Goal: Task Accomplishment & Management: Manage account settings

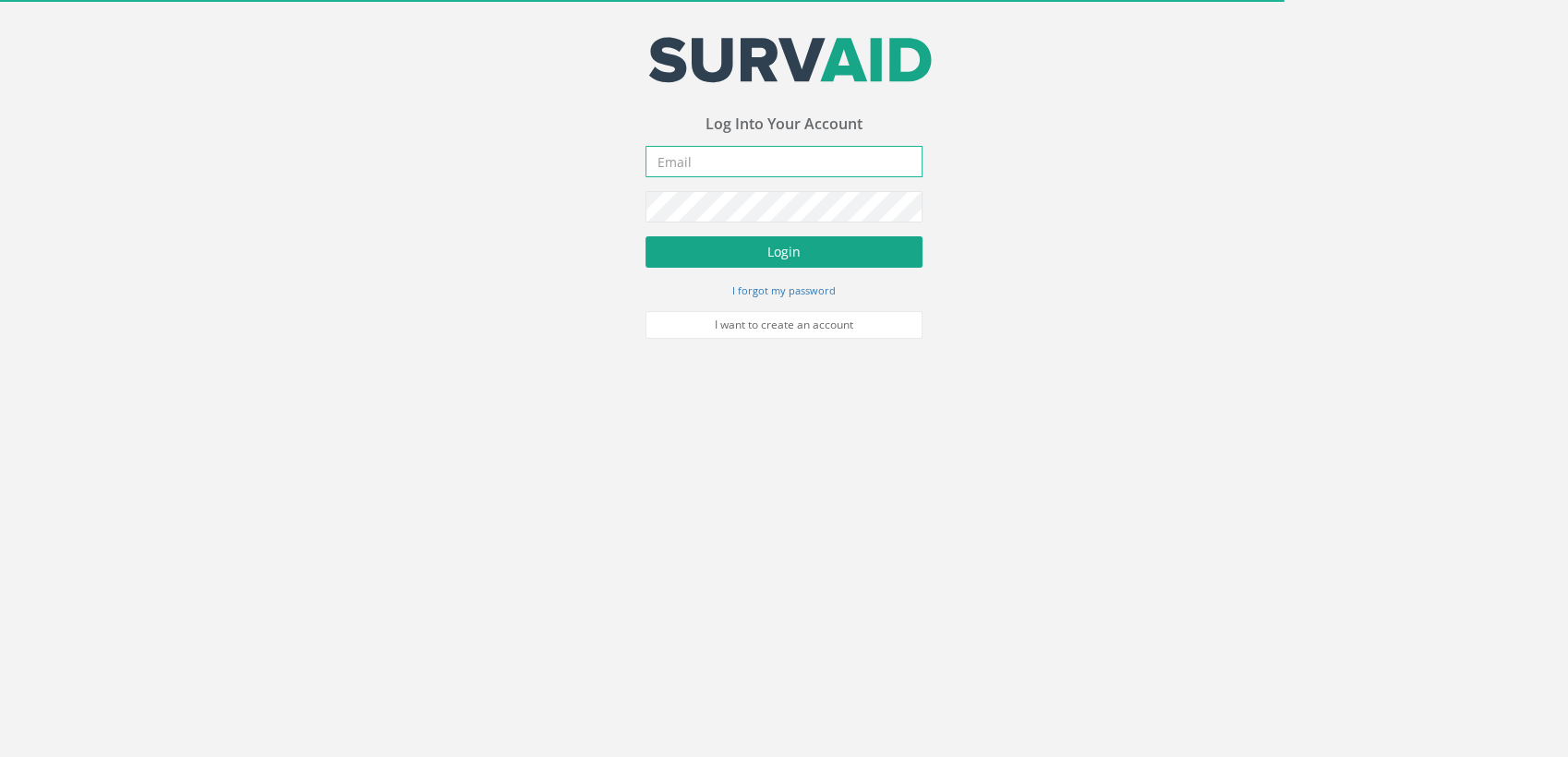
type input "[PERSON_NAME][EMAIL_ADDRESS][DOMAIN_NAME]"
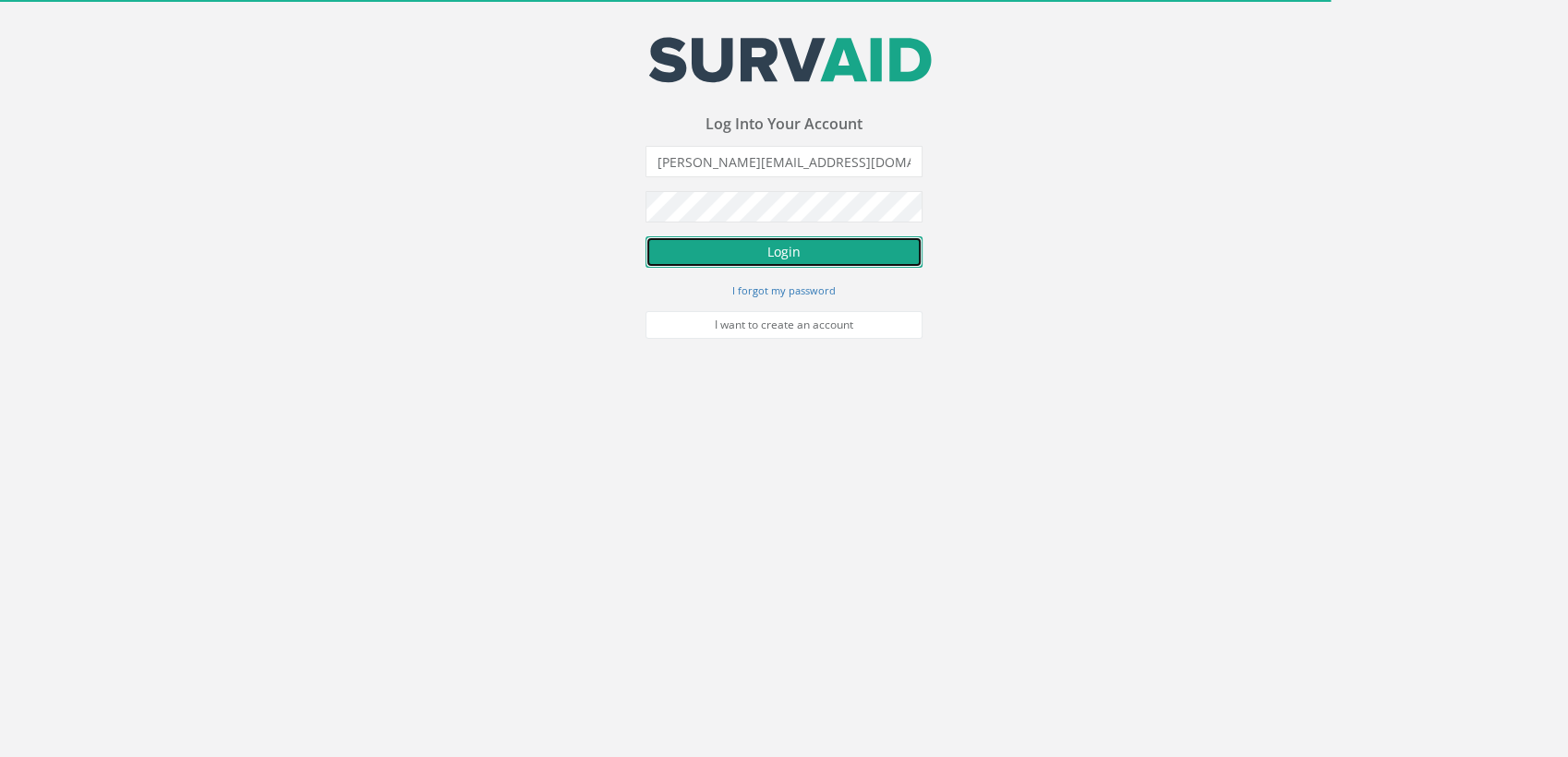
click at [768, 251] on button "Login" at bounding box center [784, 252] width 277 height 31
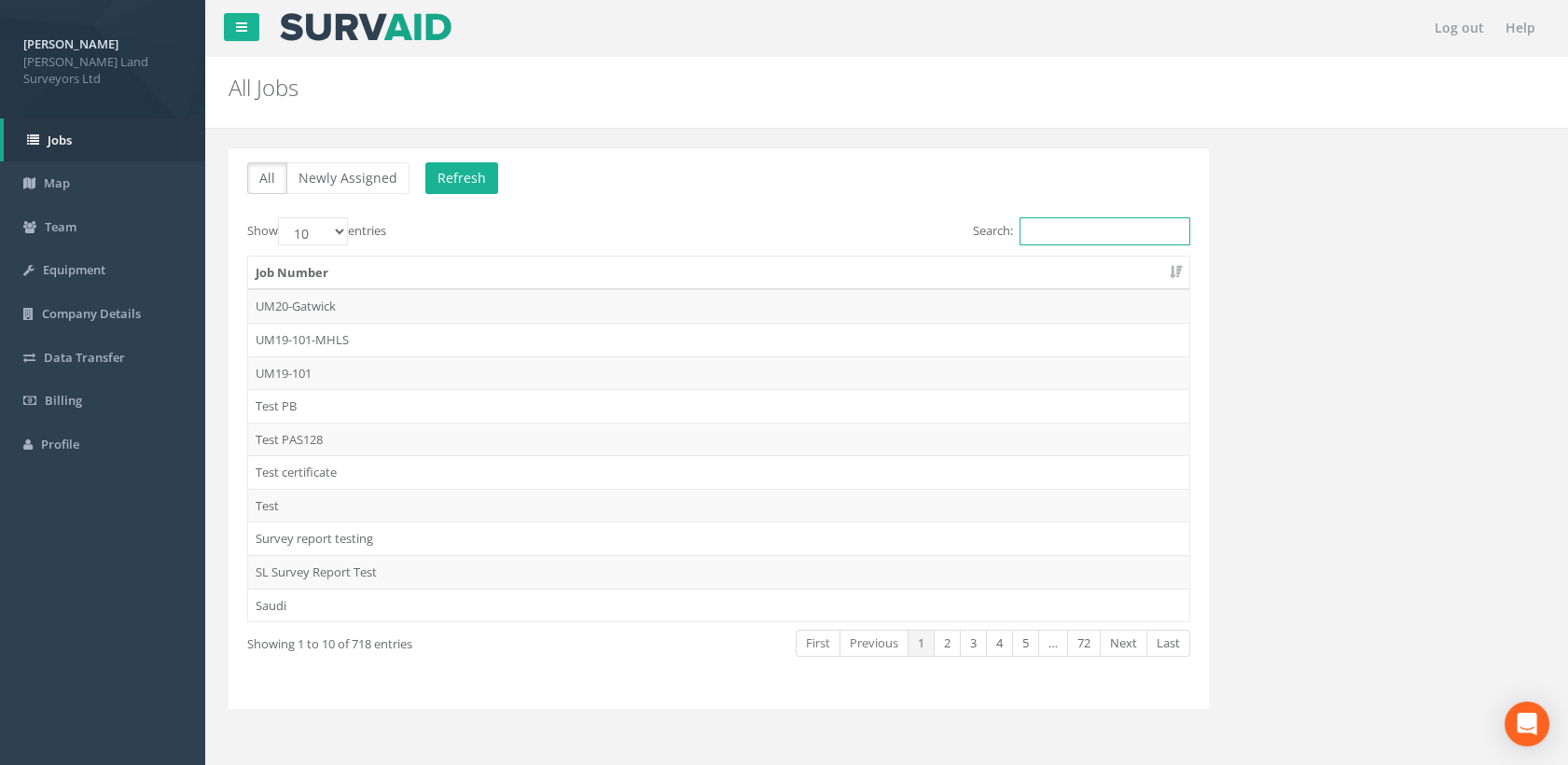
click at [1044, 236] on input "Search:" at bounding box center [1105, 231] width 171 height 28
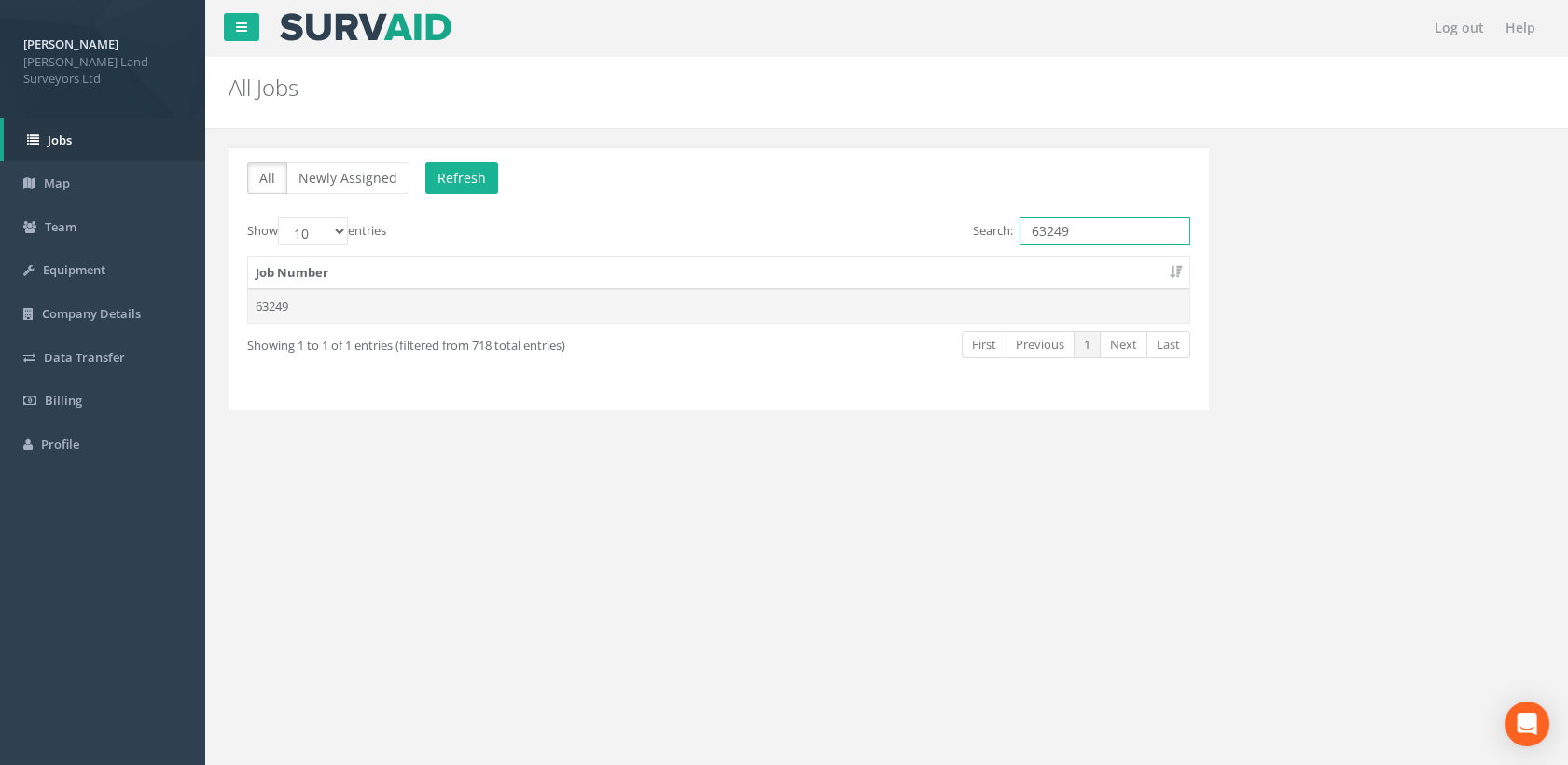
type input "63249"
click at [369, 306] on td "63249" at bounding box center [719, 306] width 941 height 33
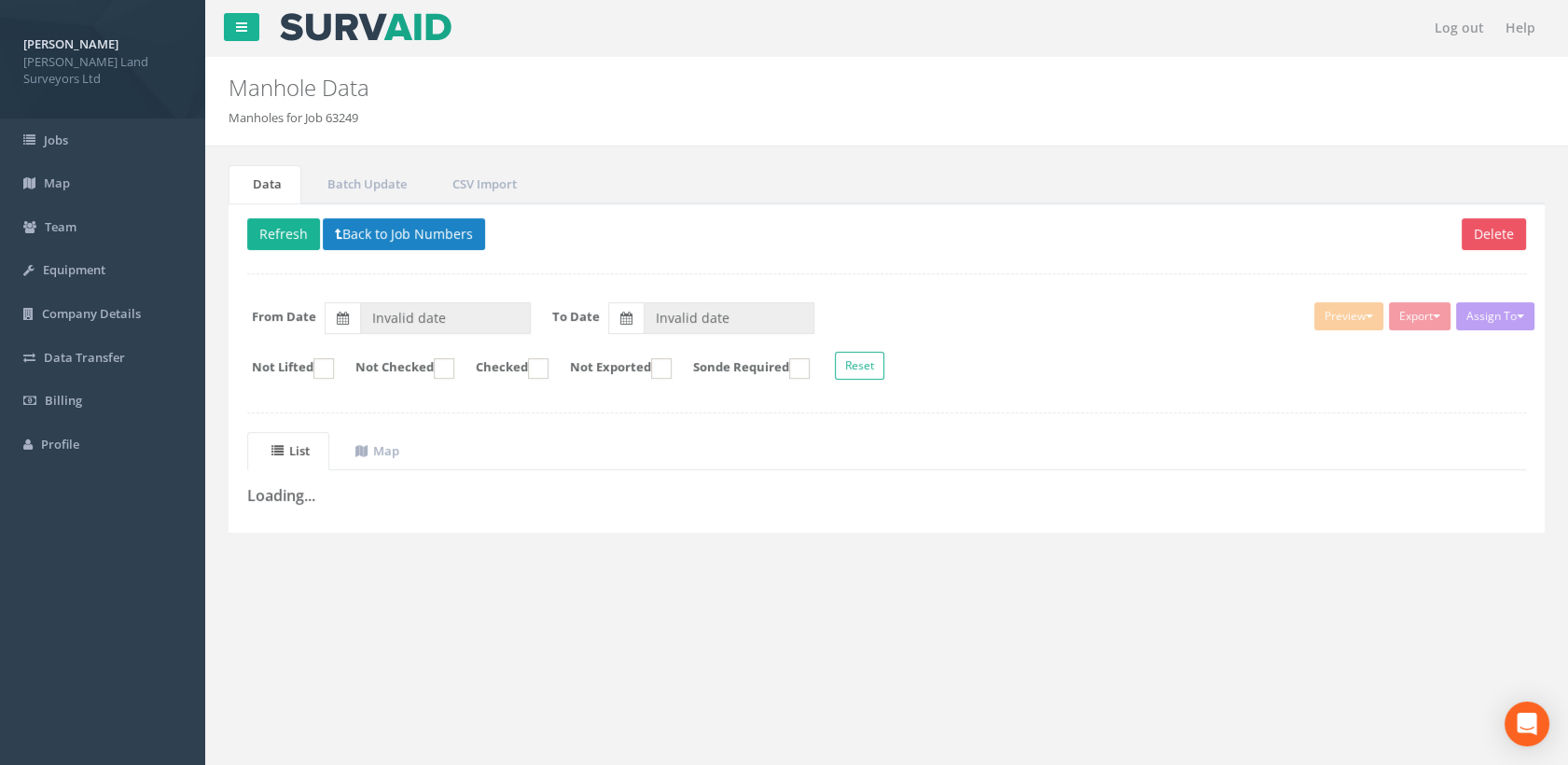
type input "[DATE]"
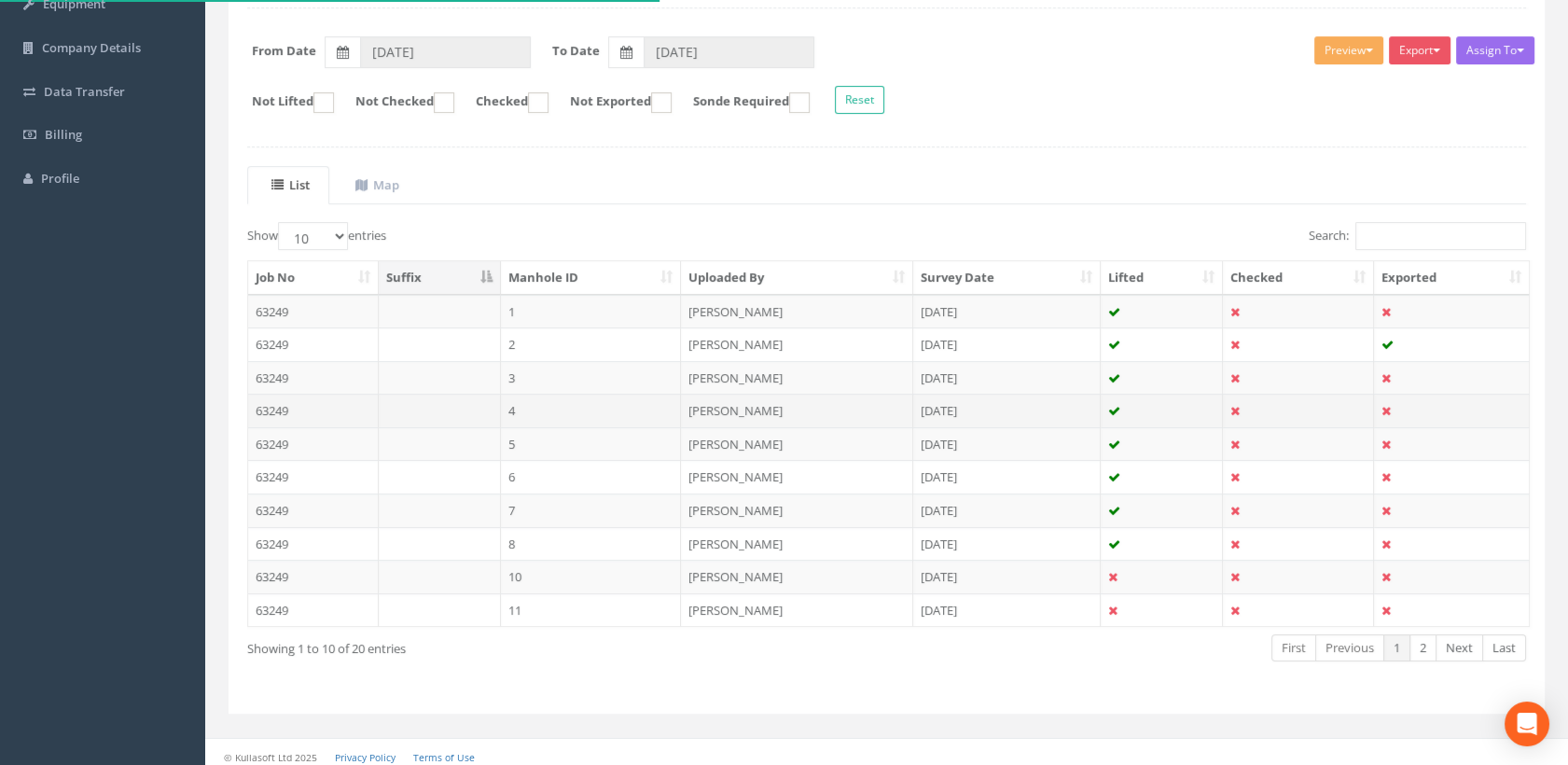
scroll to position [271, 0]
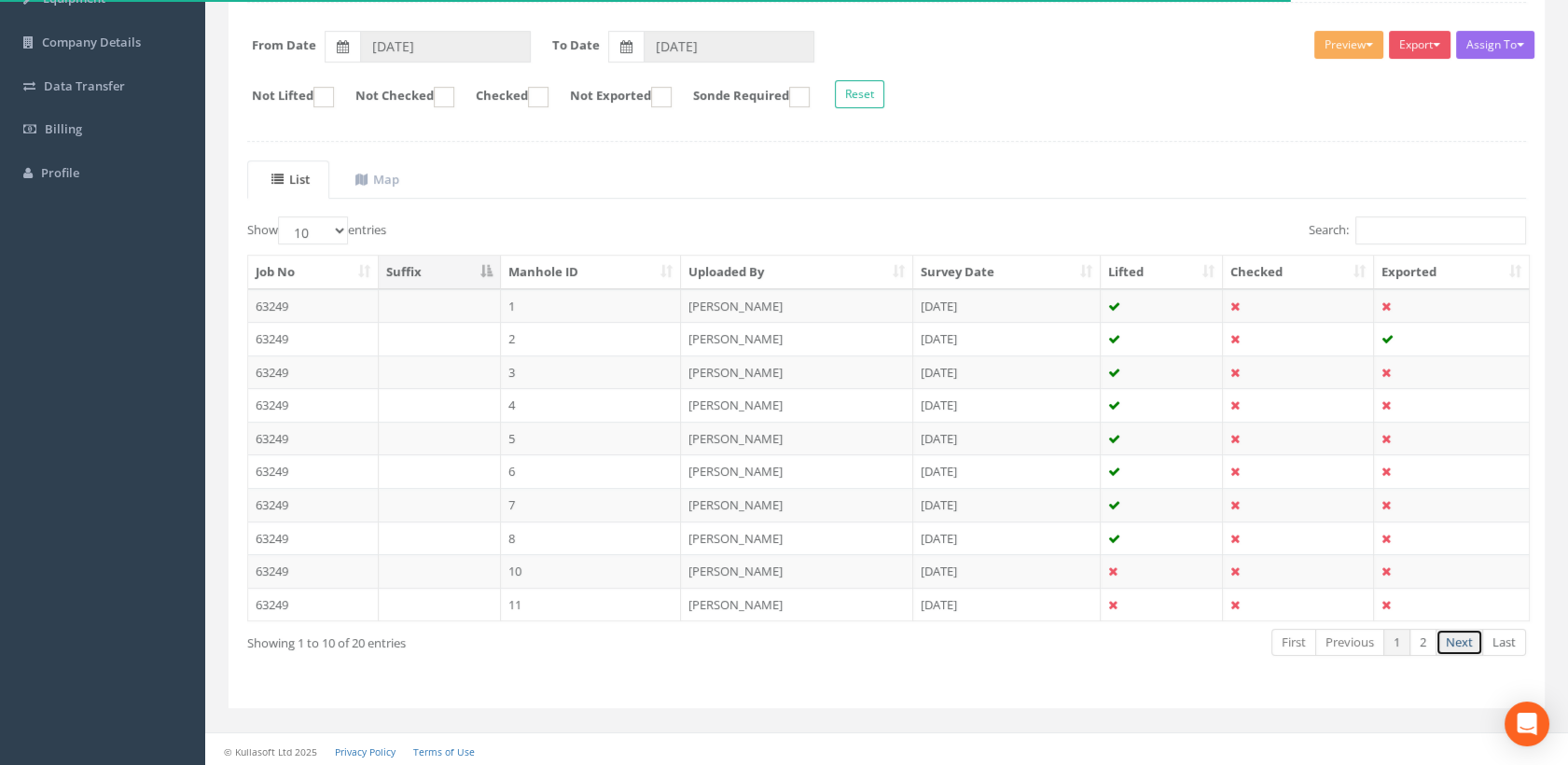
click at [1453, 644] on link "Next" at bounding box center [1459, 643] width 47 height 28
drag, startPoint x: 532, startPoint y: 608, endPoint x: 562, endPoint y: 599, distance: 31.3
click at [537, 607] on td "9" at bounding box center [591, 604] width 181 height 33
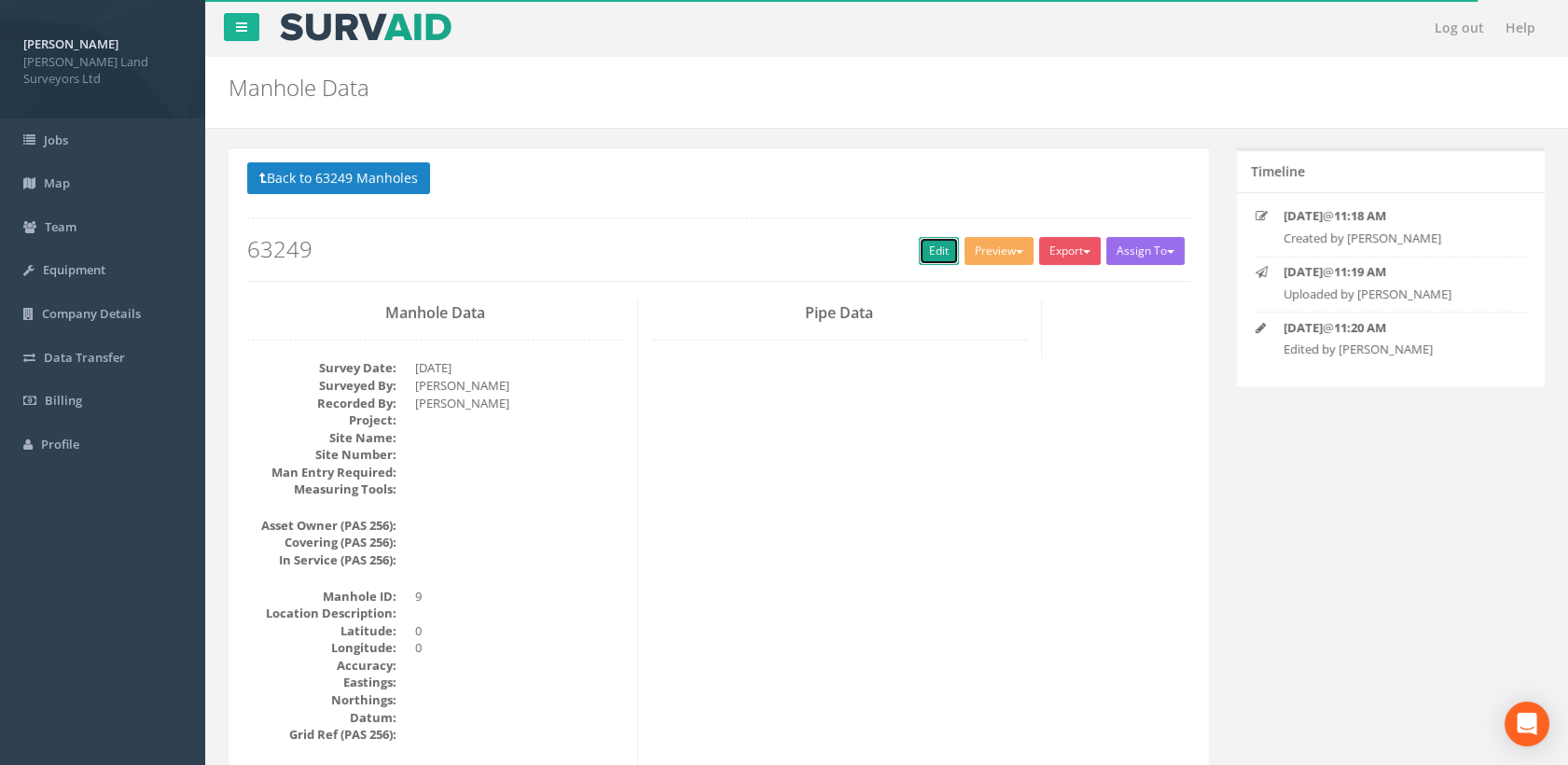
click at [942, 258] on link "Edit" at bounding box center [938, 251] width 40 height 28
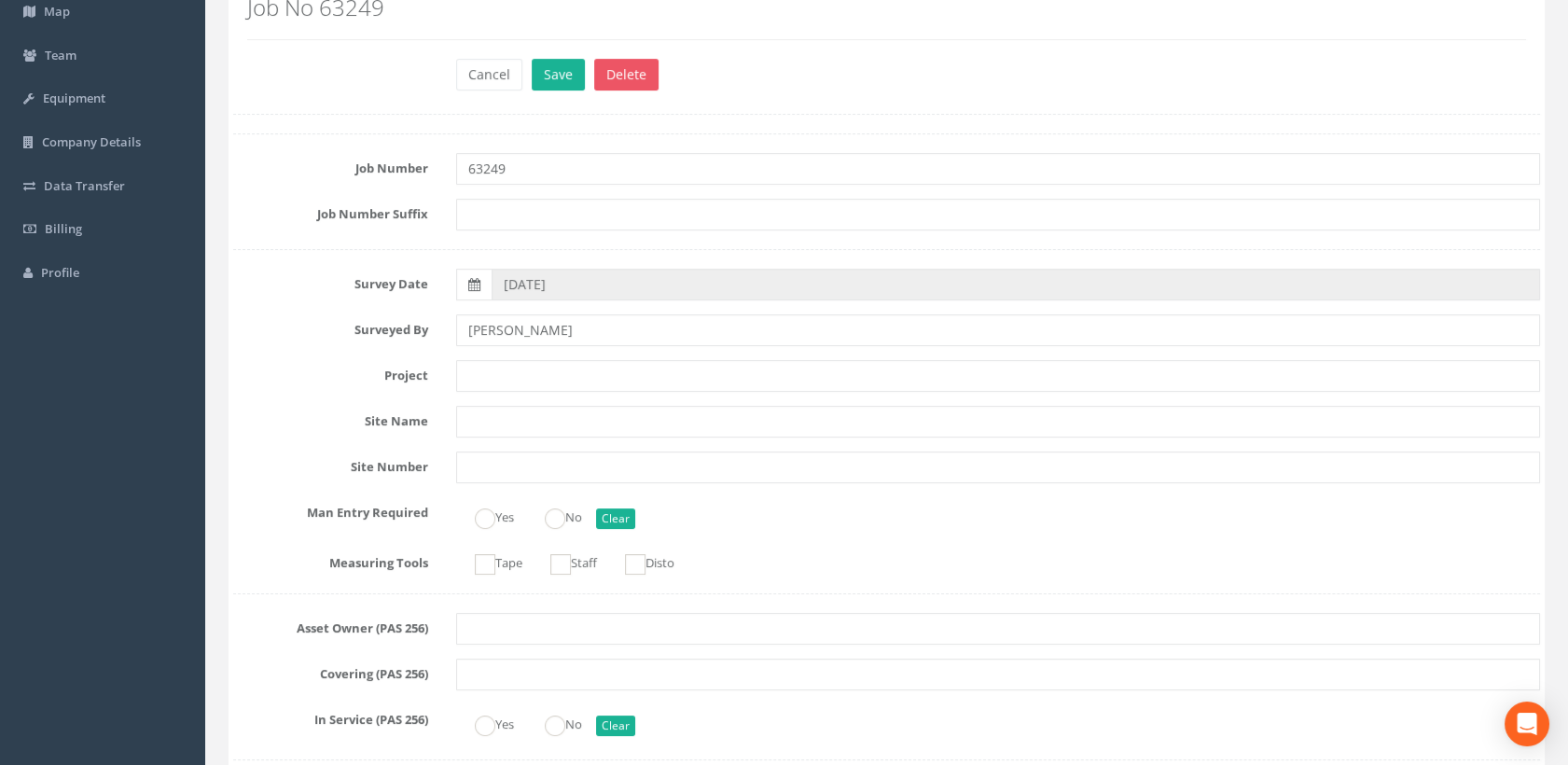
scroll to position [207, 0]
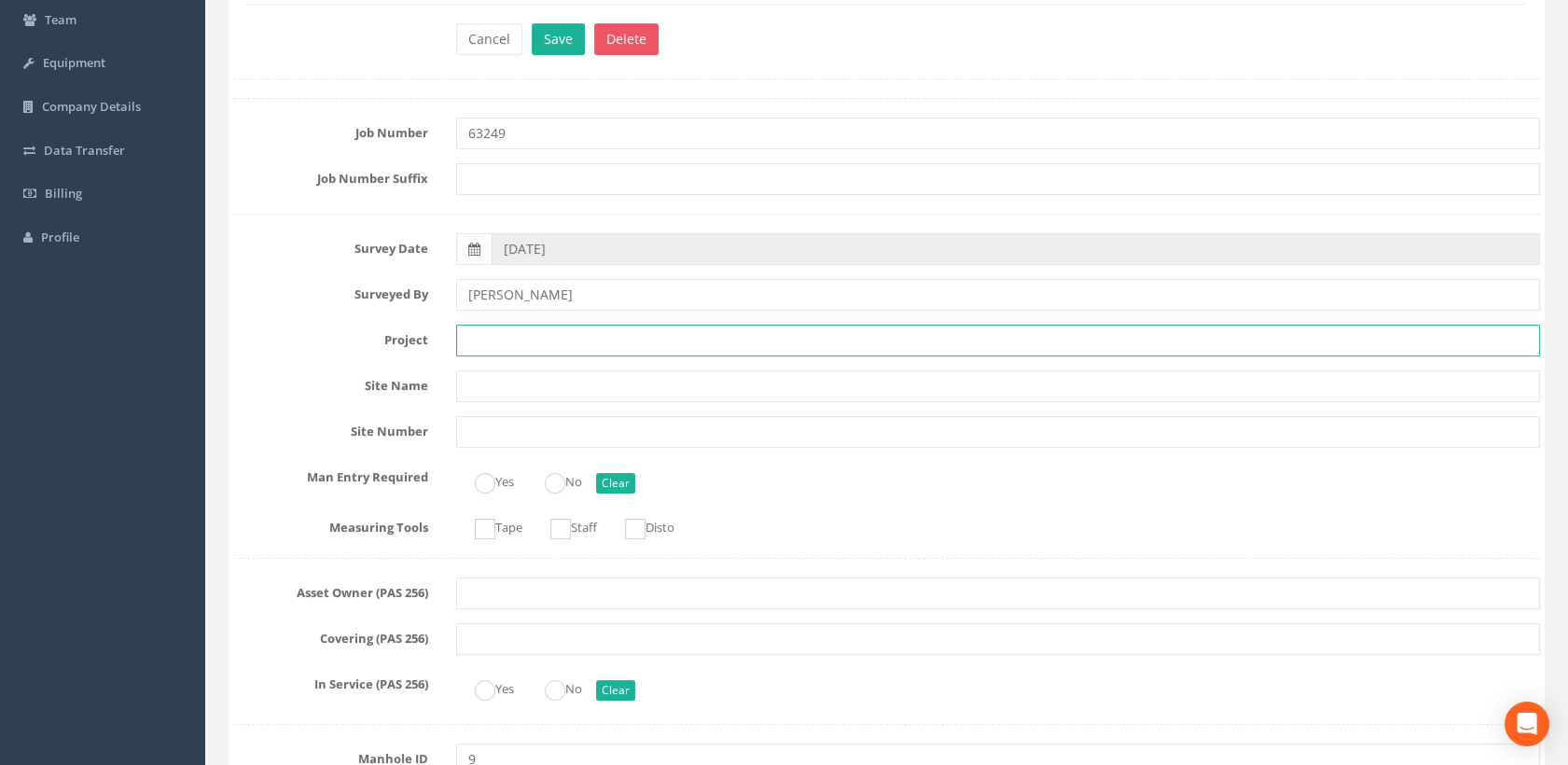
click at [532, 345] on input "text" at bounding box center [998, 340] width 1084 height 31
paste input "[STREET_ADDRESS][DATE]"
type input "[STREET_ADDRESS][DATE]"
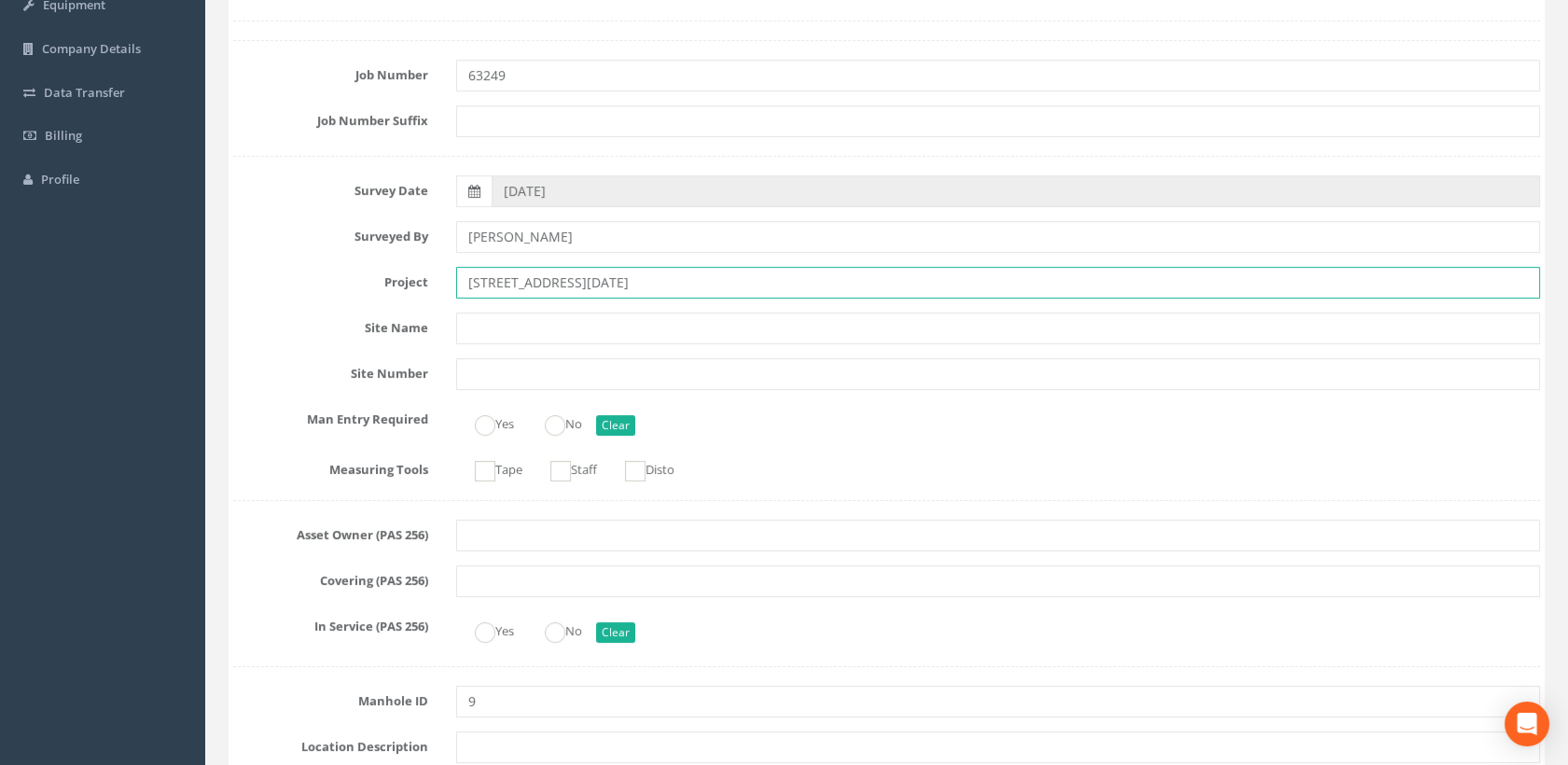
scroll to position [310, 0]
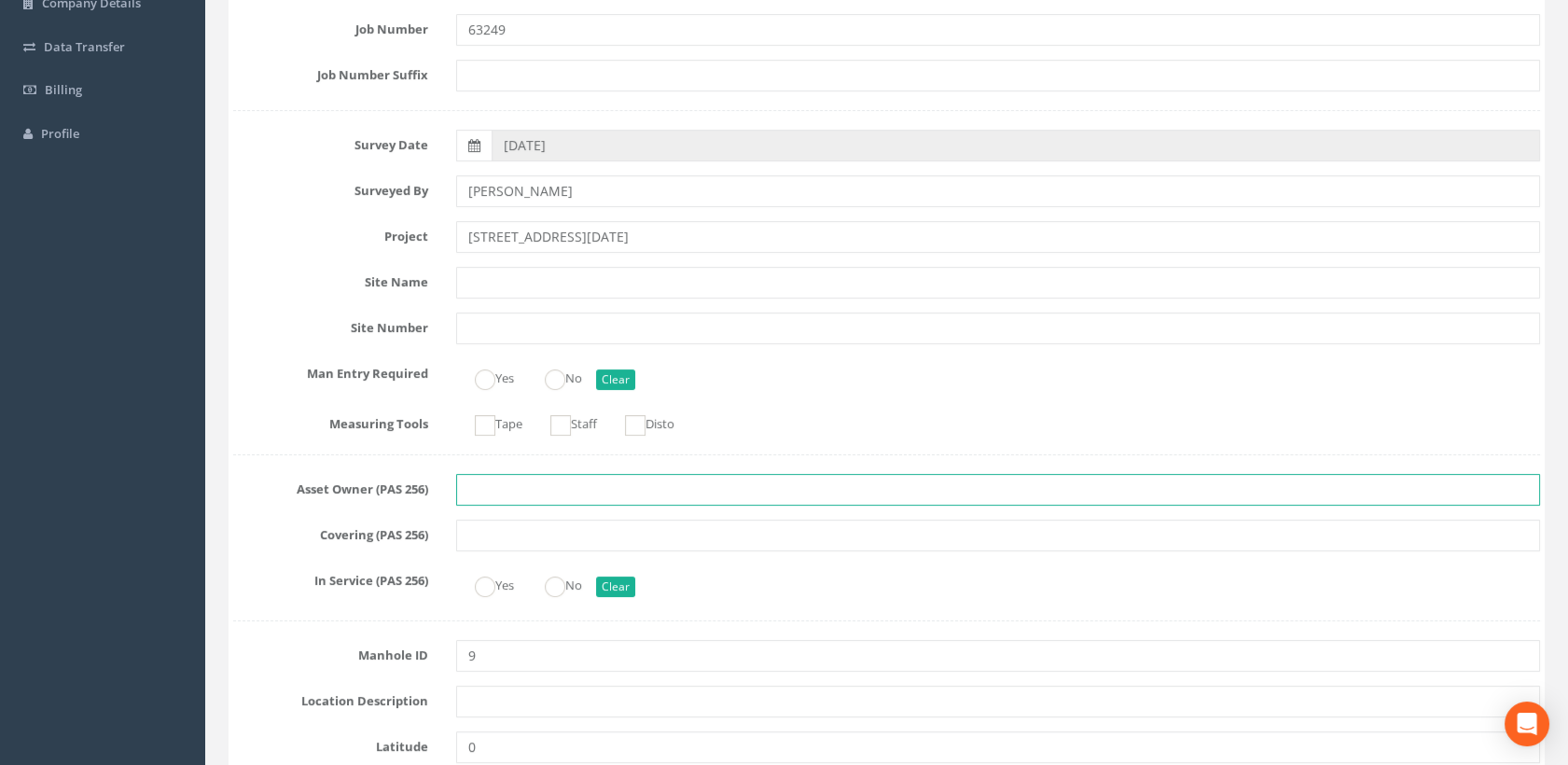
click at [496, 489] on input "text" at bounding box center [998, 489] width 1084 height 31
paste input "Thomasons Partnership Limited"
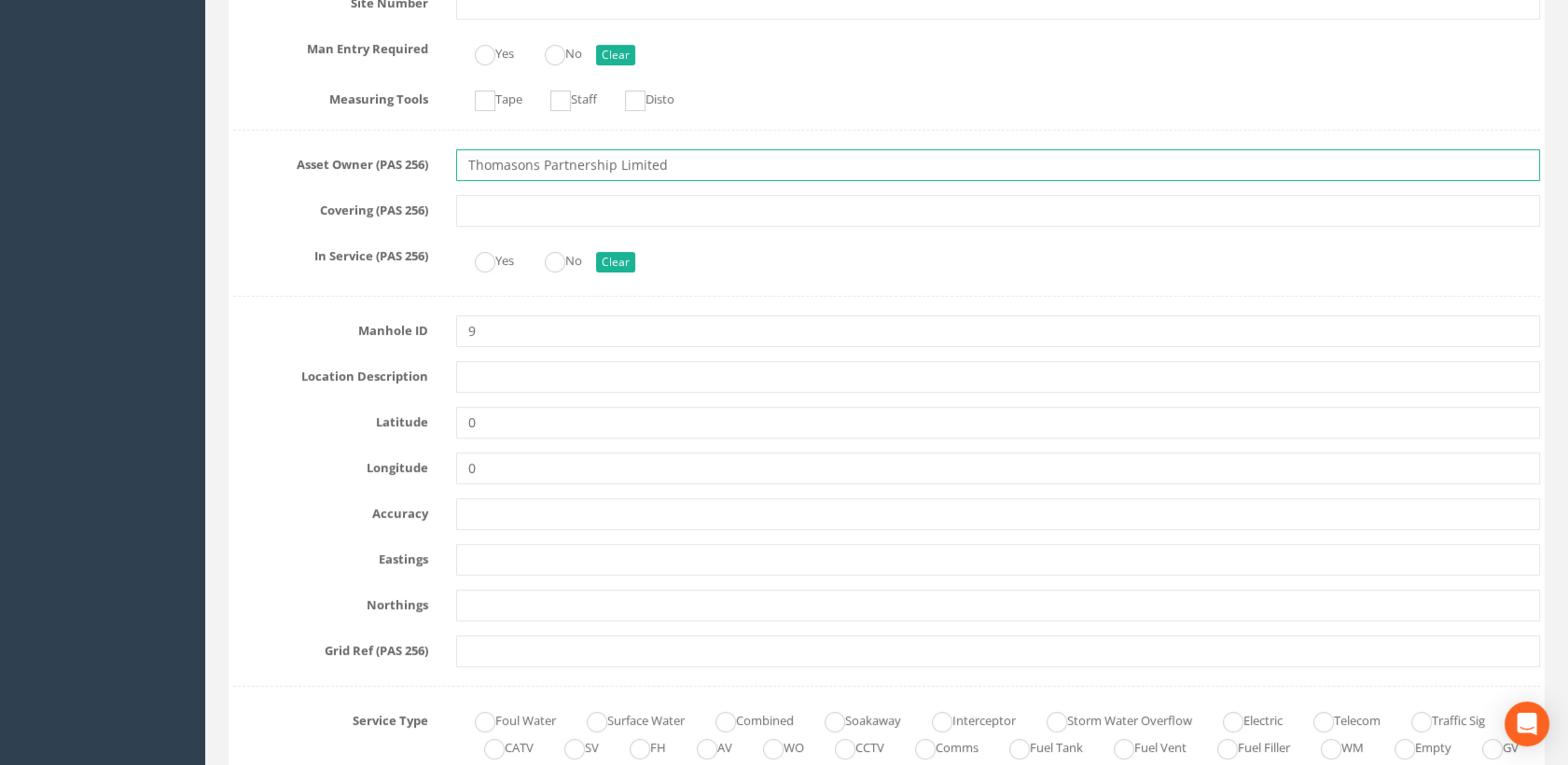
scroll to position [829, 0]
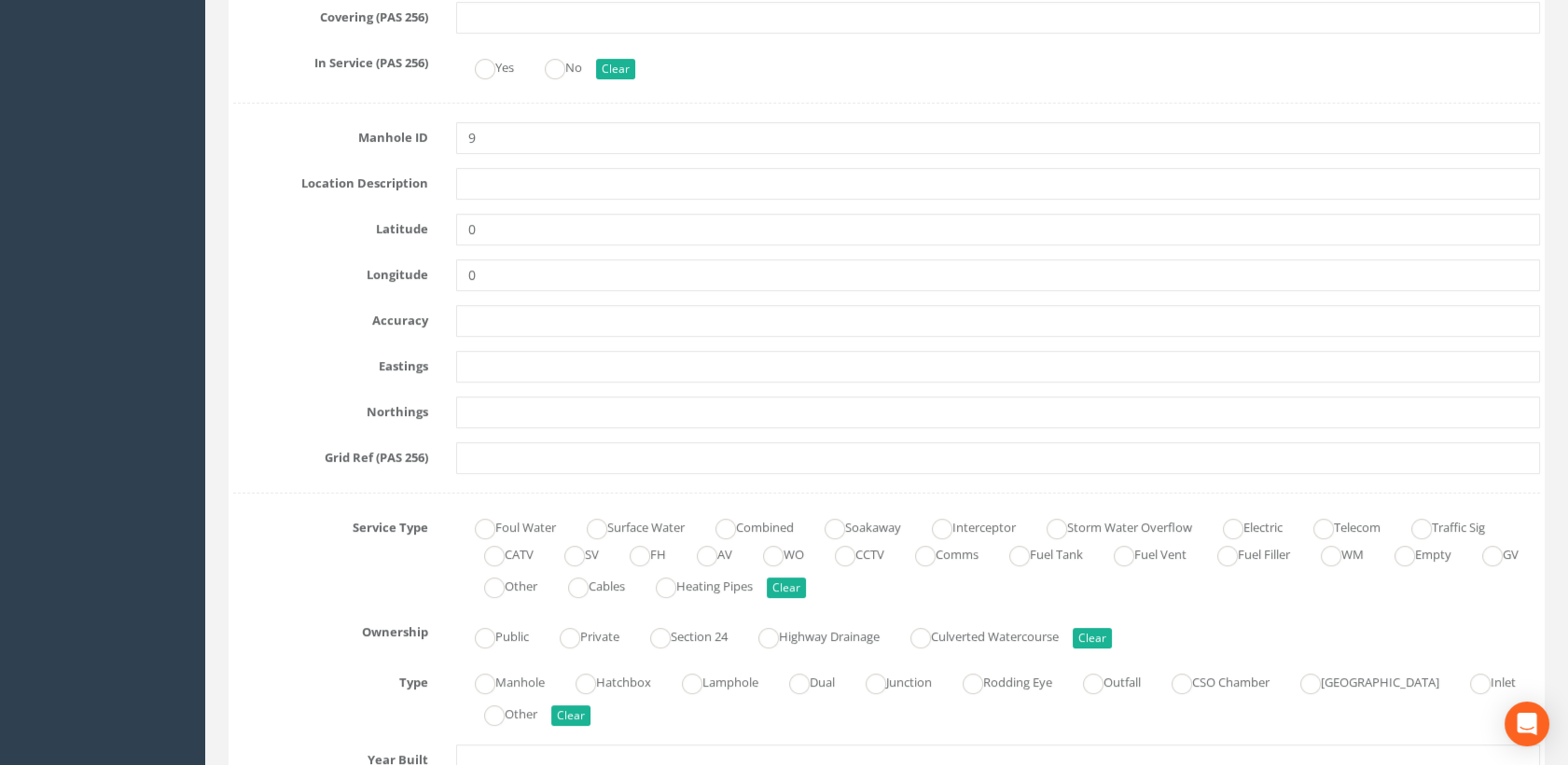
type input "Thomasons Partnership Limited"
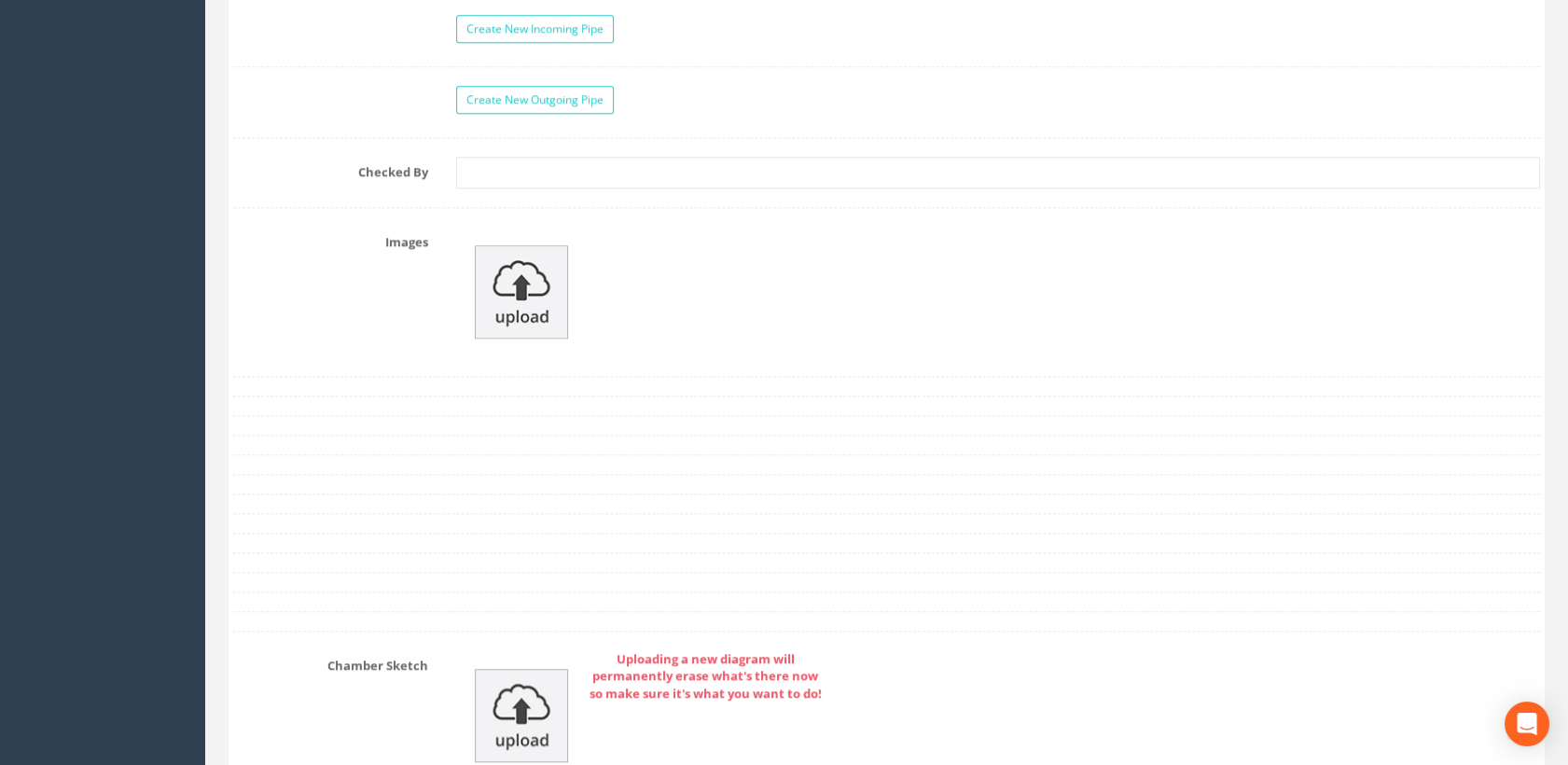
scroll to position [2903, 0]
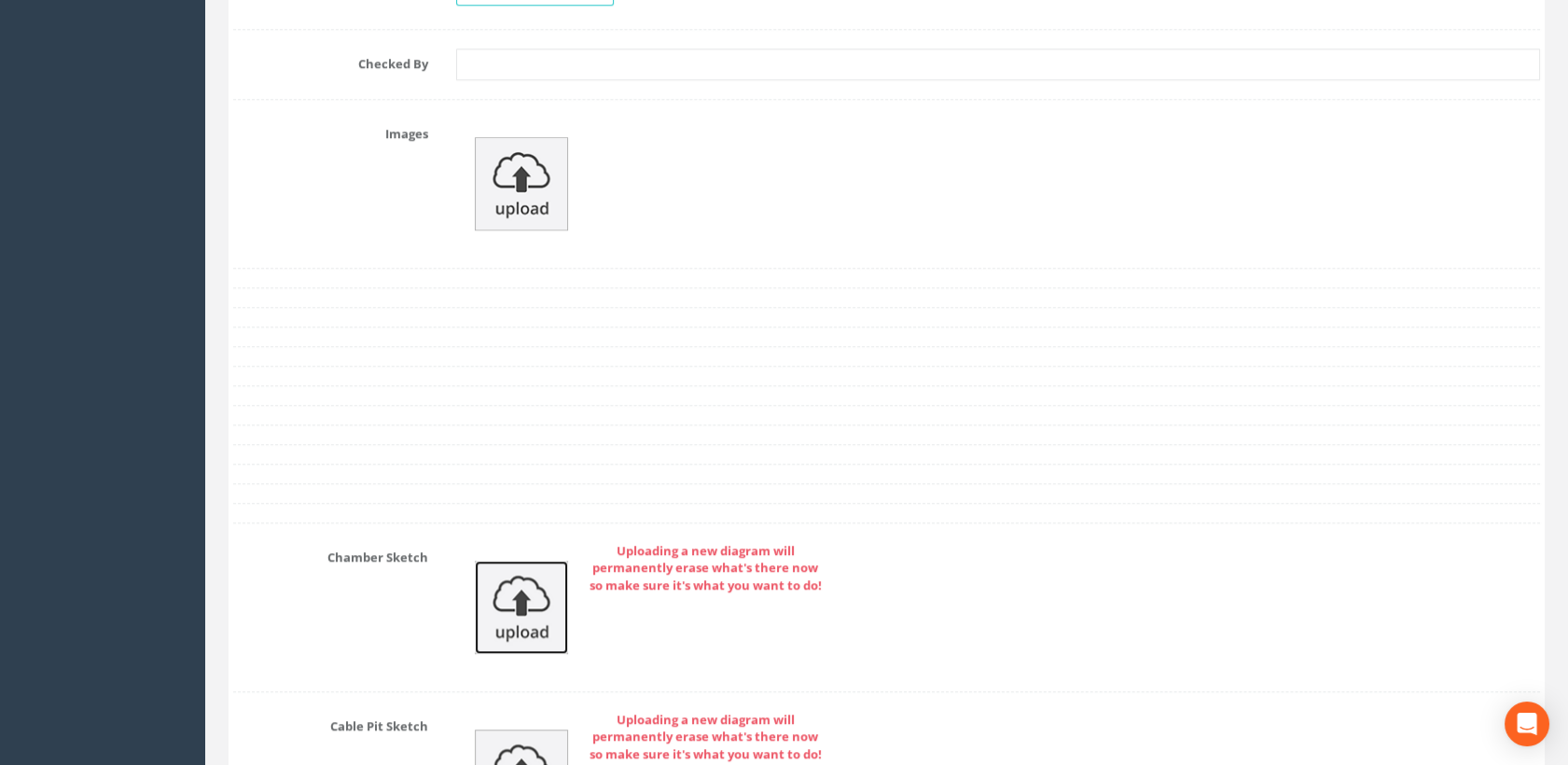
click at [530, 588] on img at bounding box center [521, 607] width 93 height 93
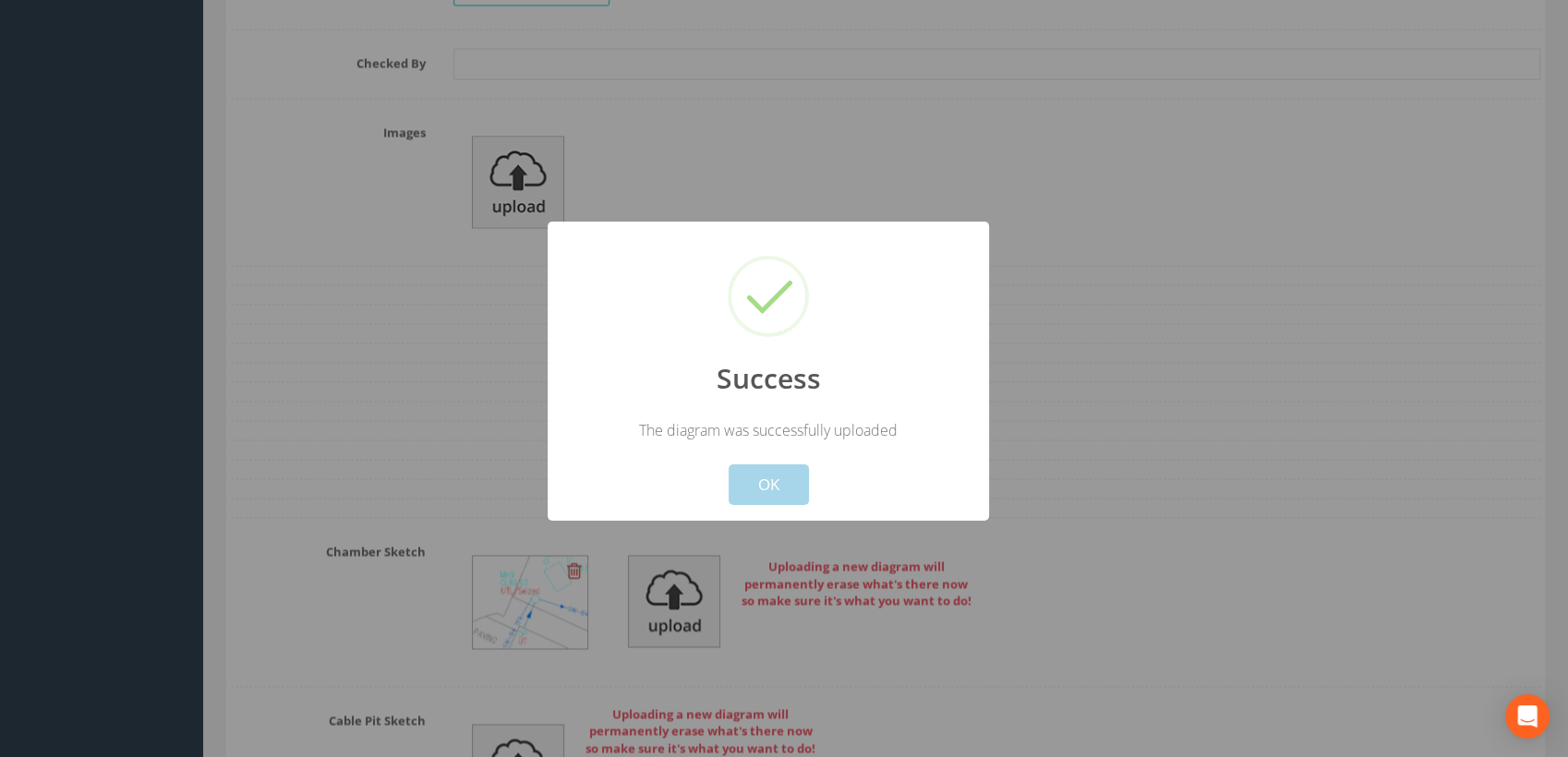
click at [781, 474] on button "OK" at bounding box center [769, 485] width 81 height 40
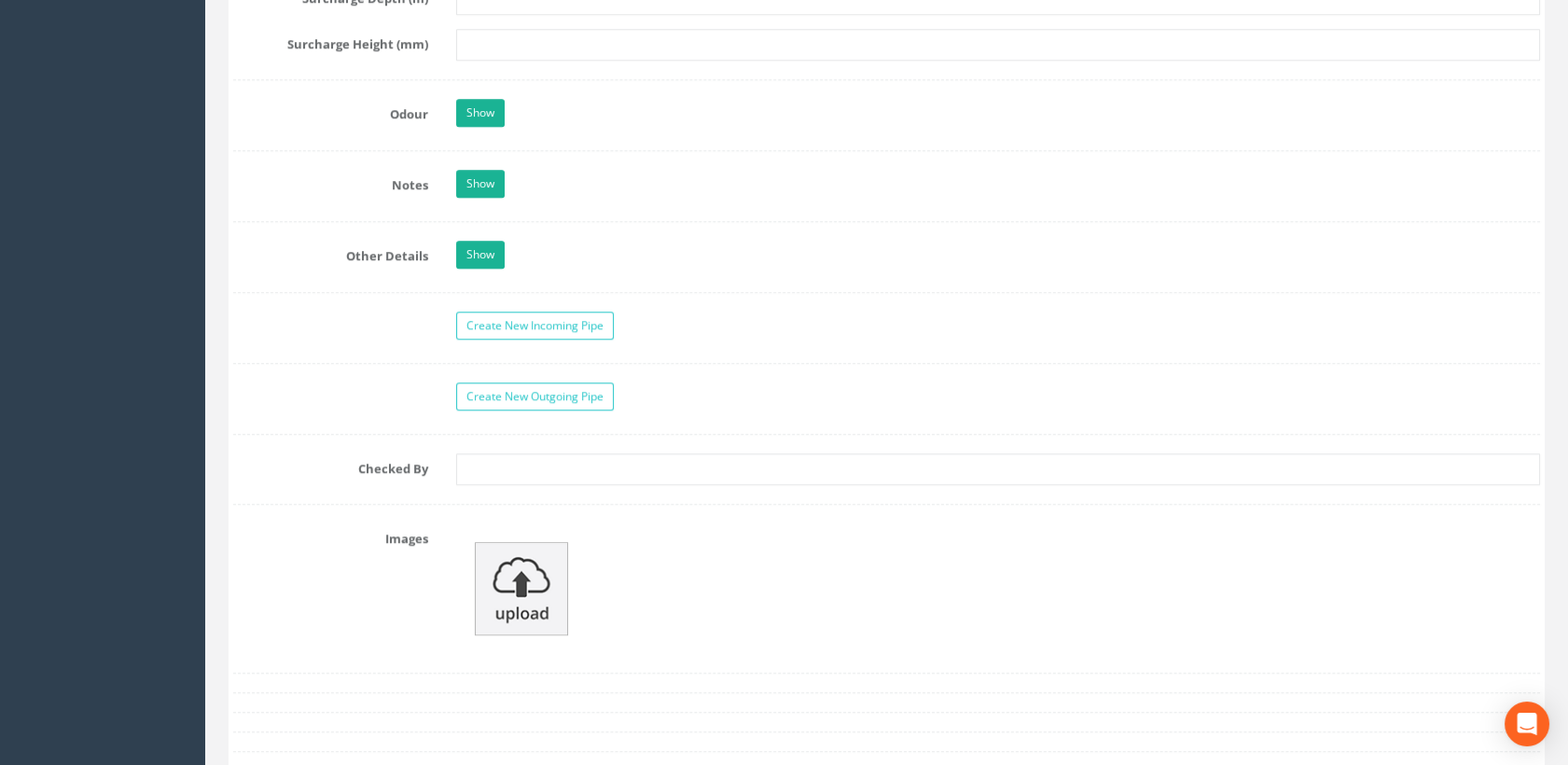
scroll to position [2488, 0]
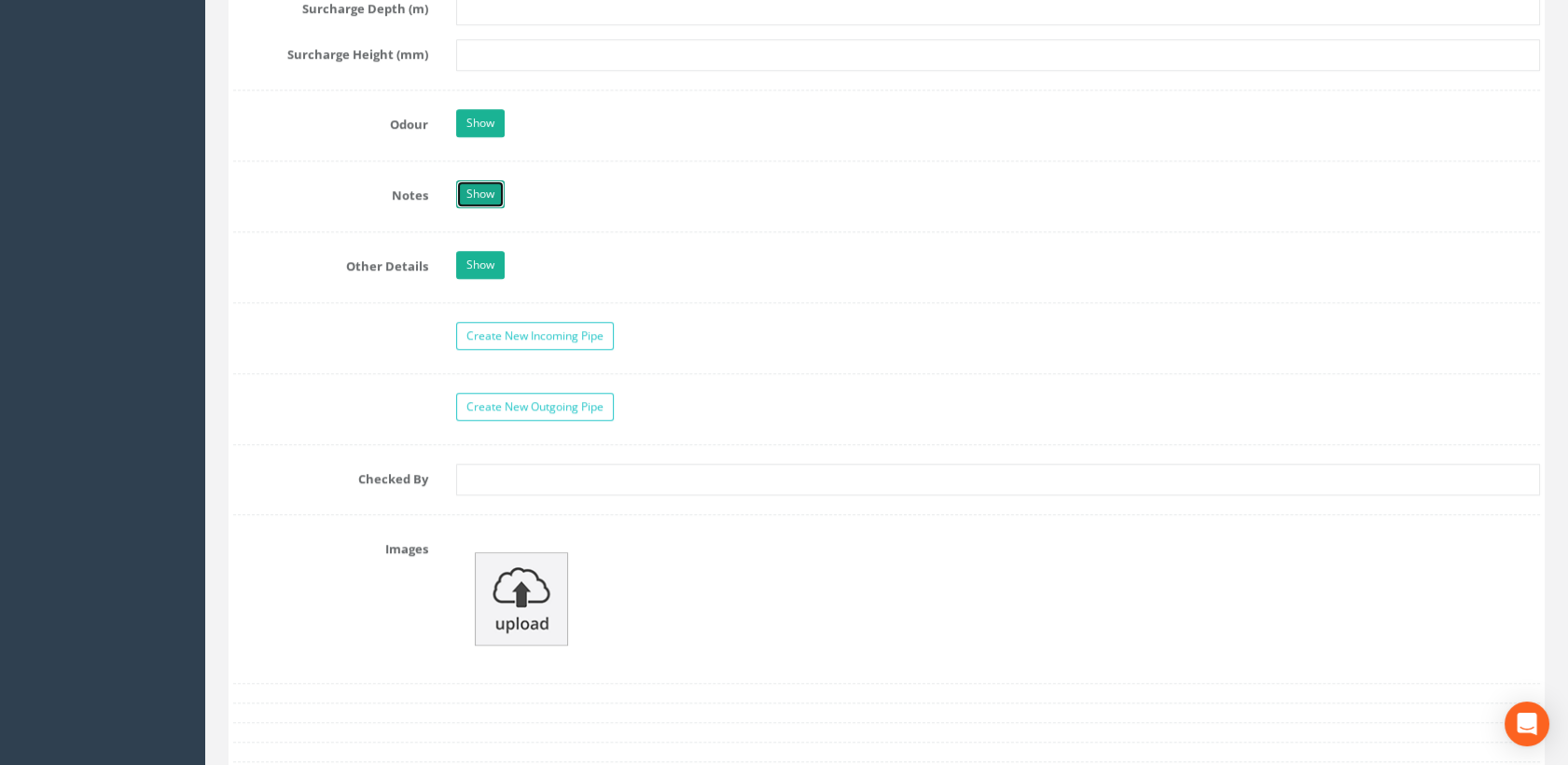
click at [470, 189] on link "Show" at bounding box center [480, 194] width 48 height 28
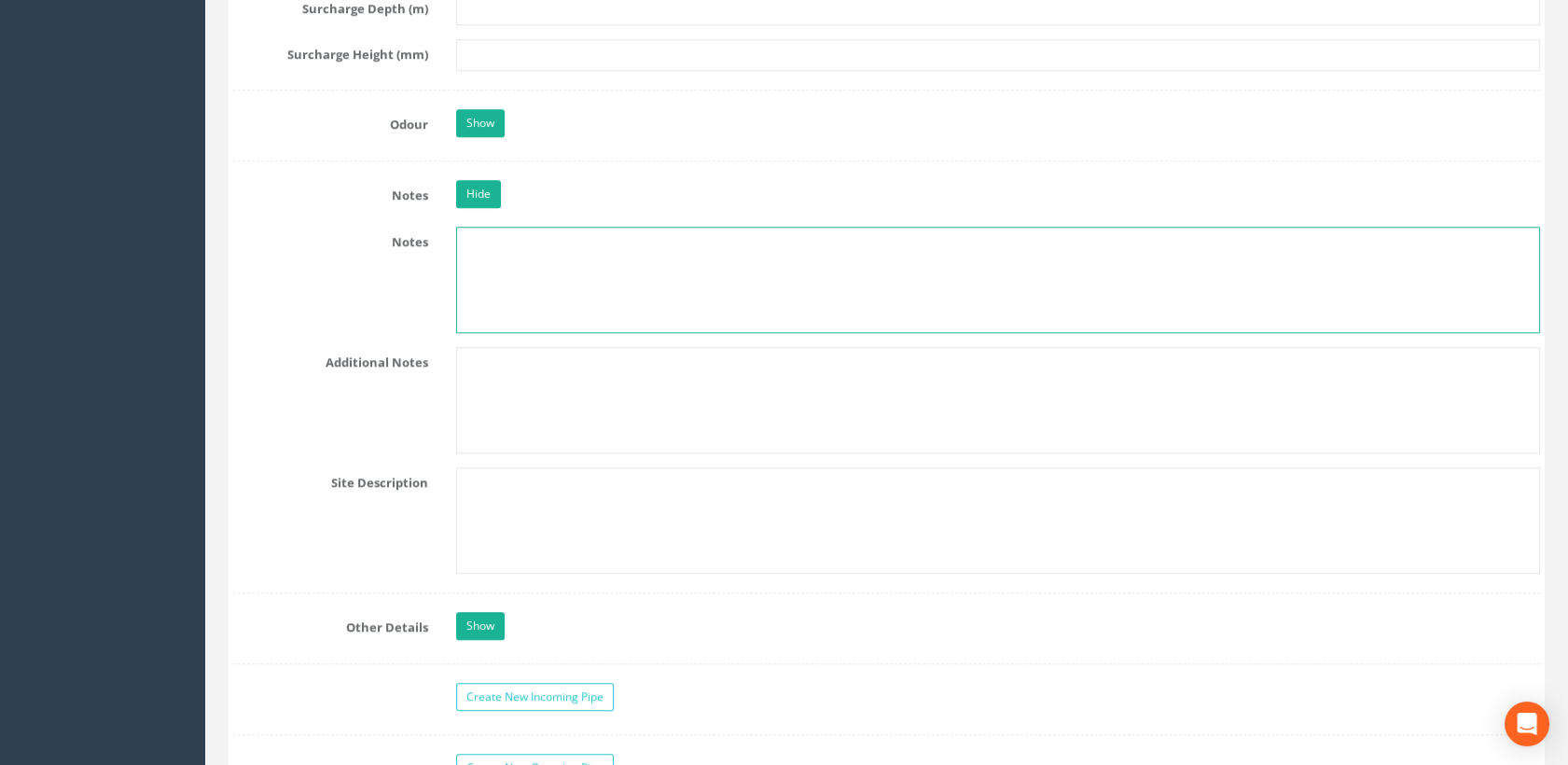
click at [488, 235] on textarea at bounding box center [998, 280] width 1084 height 106
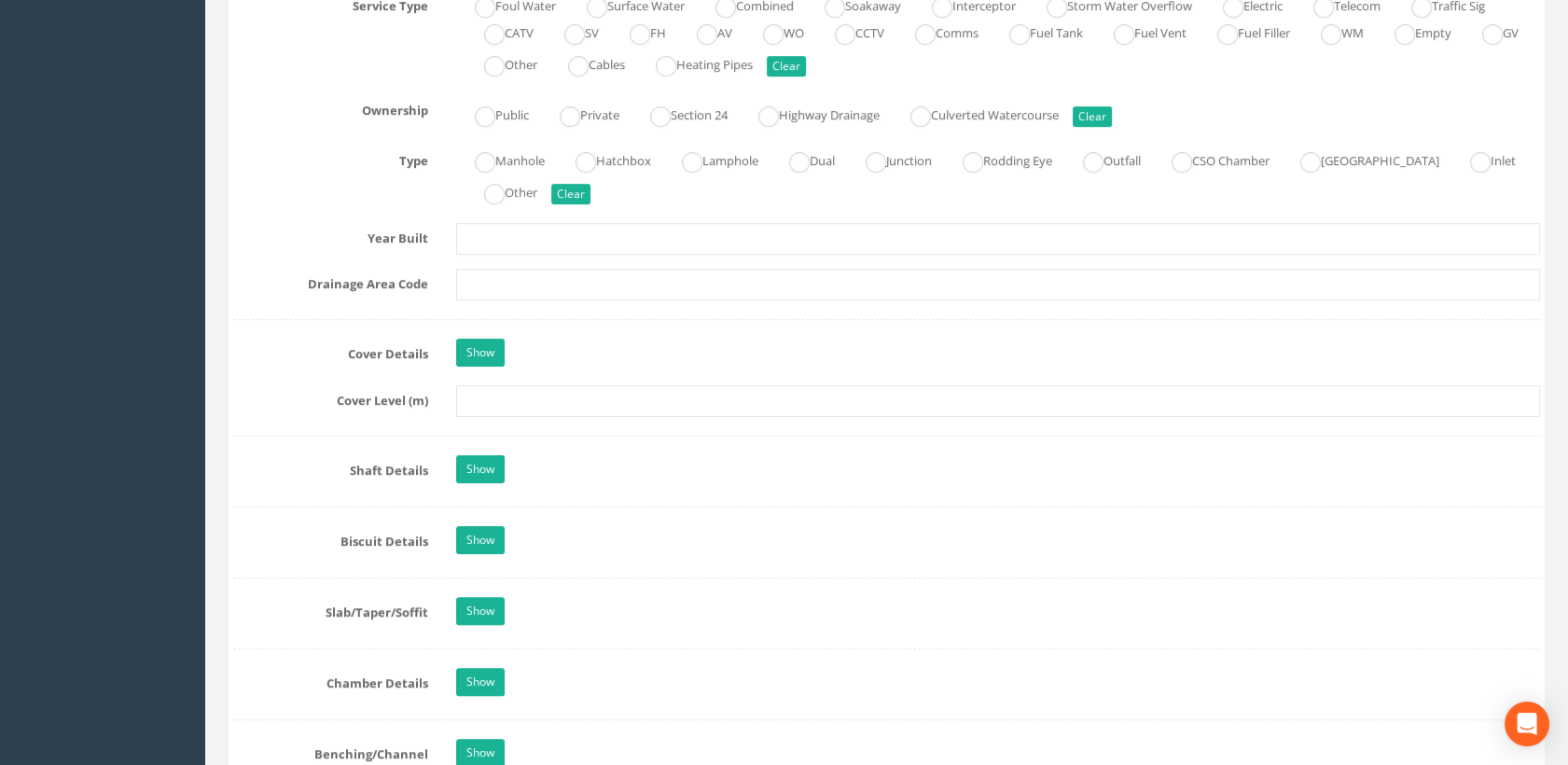
scroll to position [1348, 0]
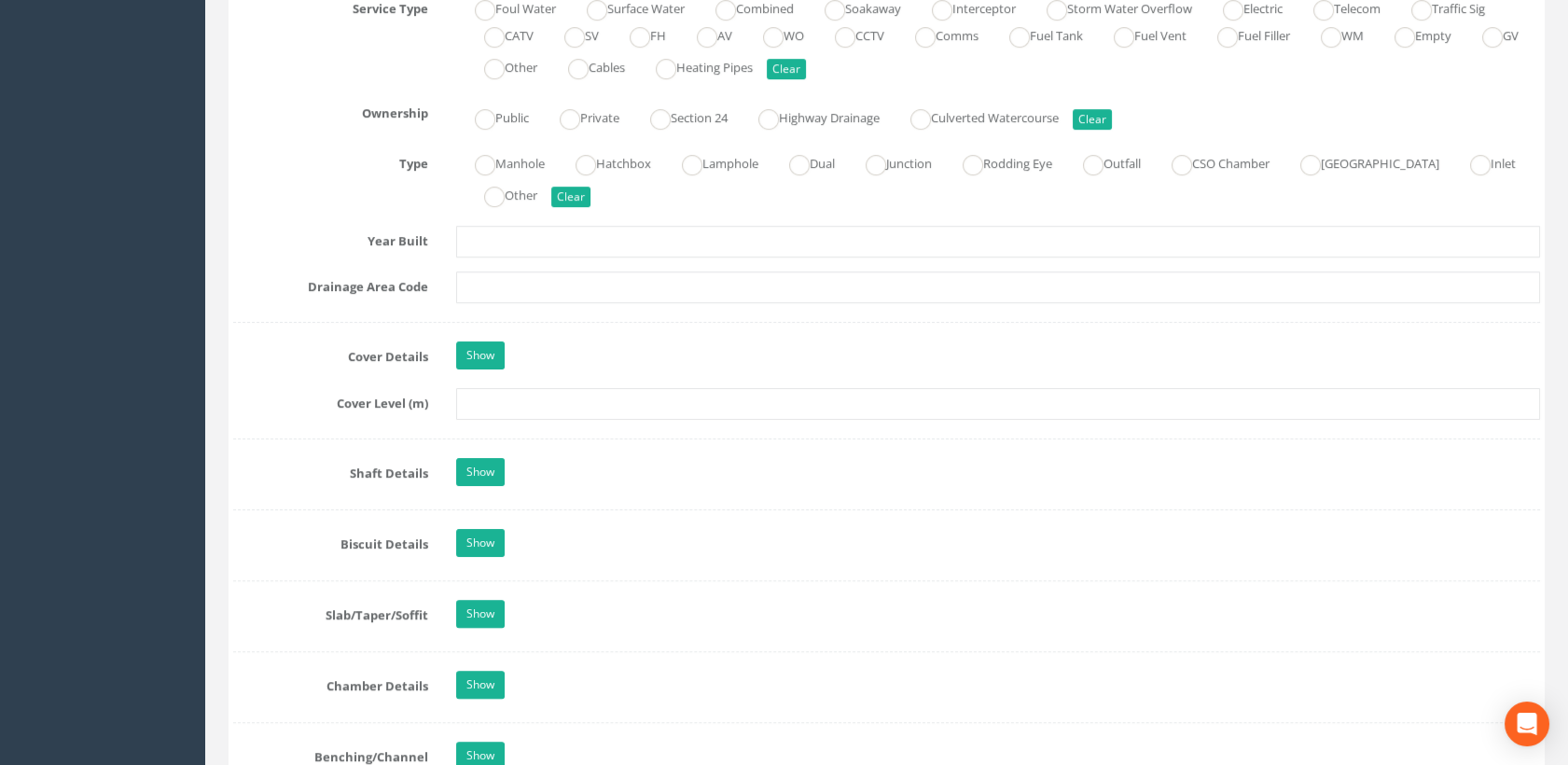
type textarea "UTL-Seized"
click at [515, 396] on input "text" at bounding box center [998, 403] width 1084 height 31
type input "89.63"
click at [487, 352] on link "Show" at bounding box center [480, 355] width 48 height 28
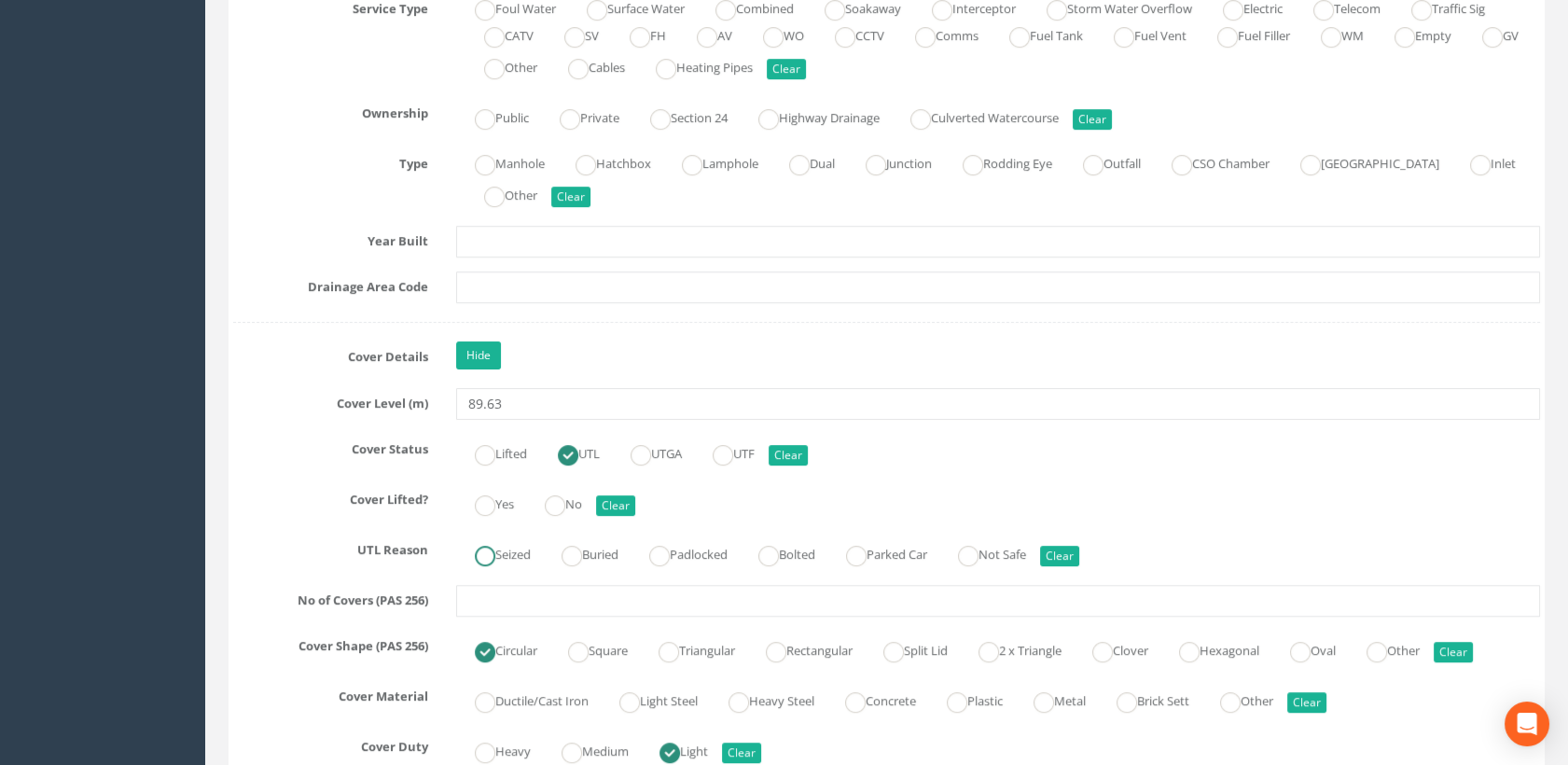
click at [524, 550] on label "Seized" at bounding box center [493, 552] width 75 height 28
radio input "true"
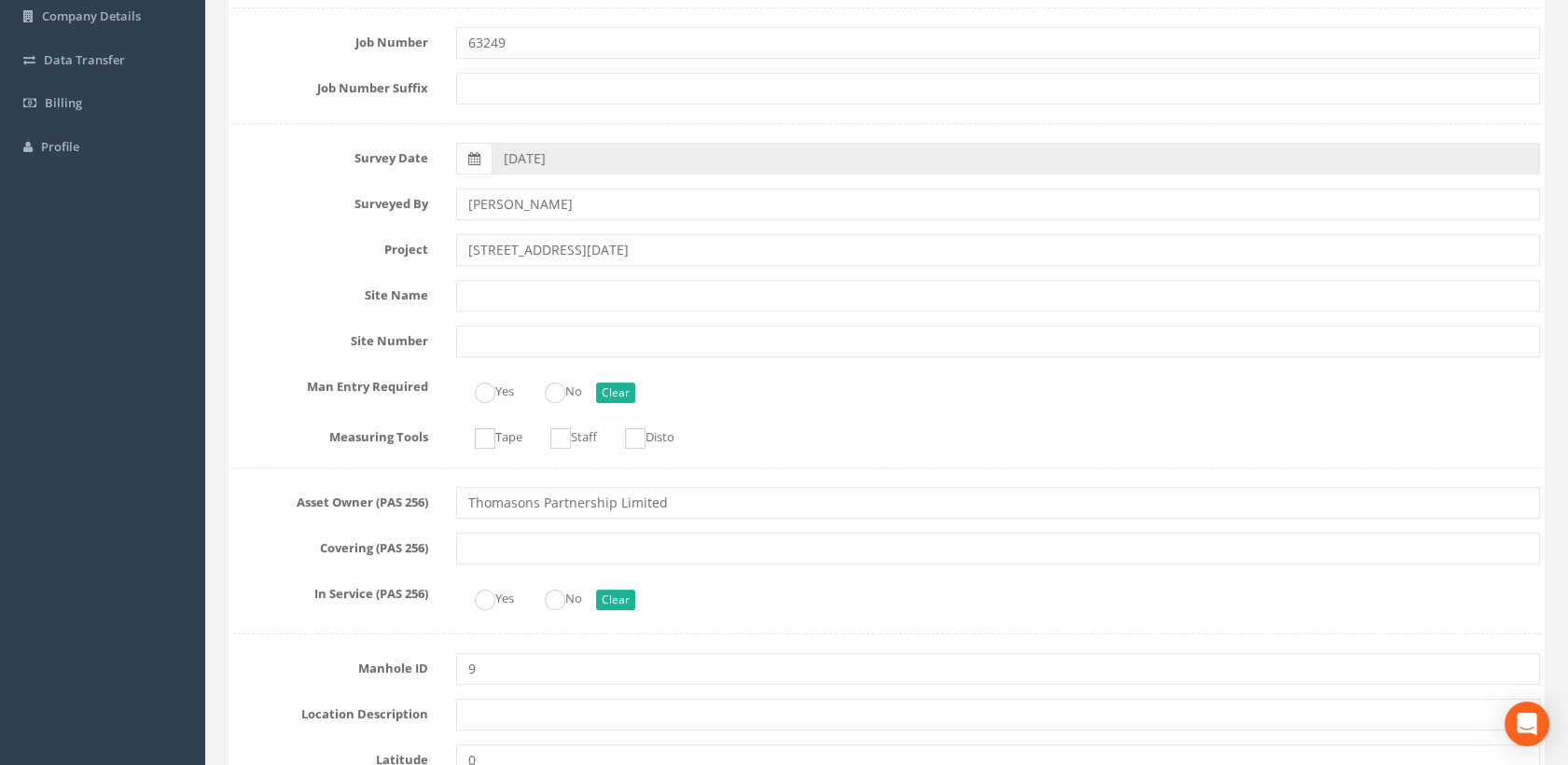
scroll to position [0, 0]
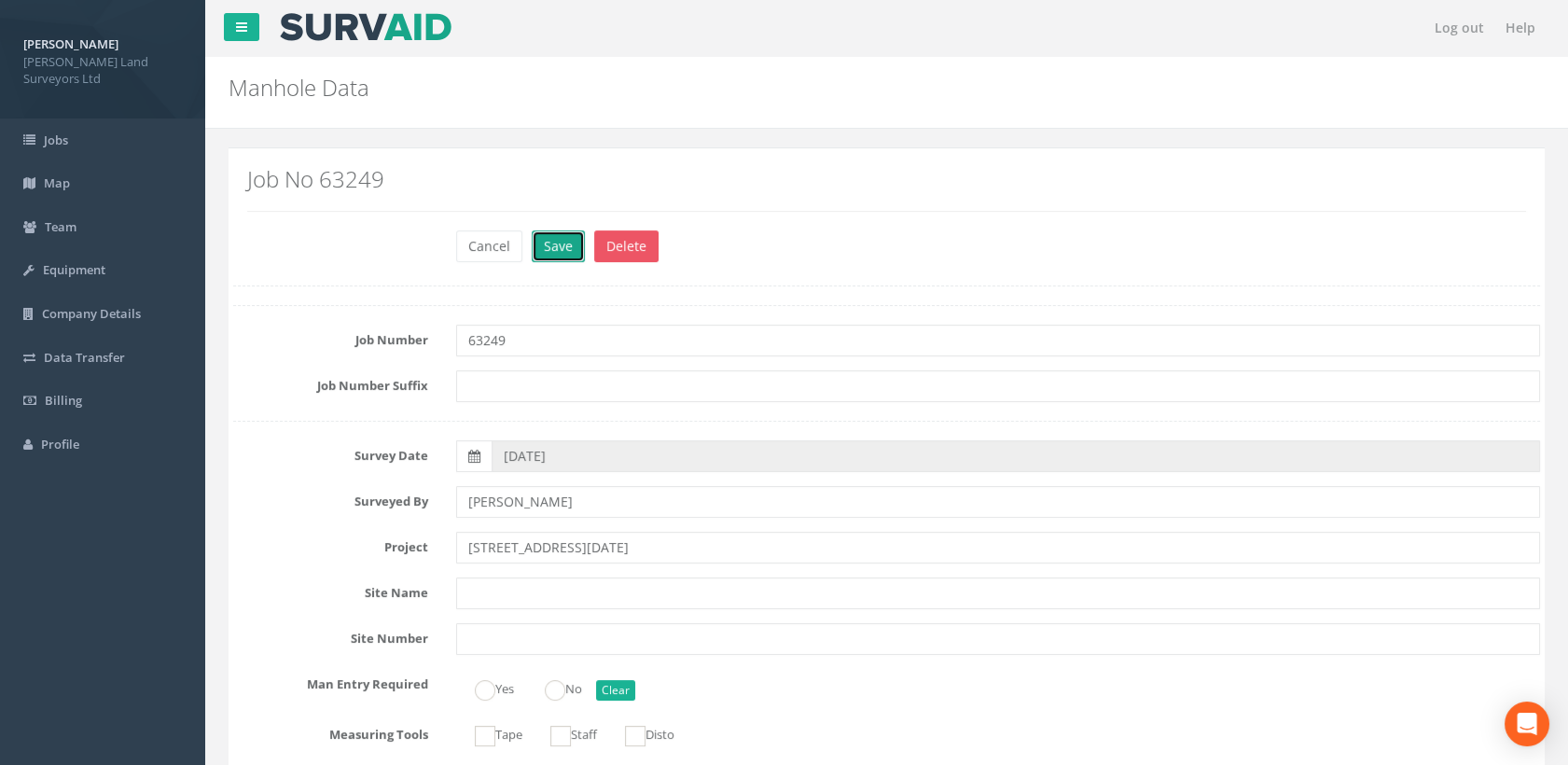
click at [562, 247] on button "Save" at bounding box center [558, 246] width 53 height 31
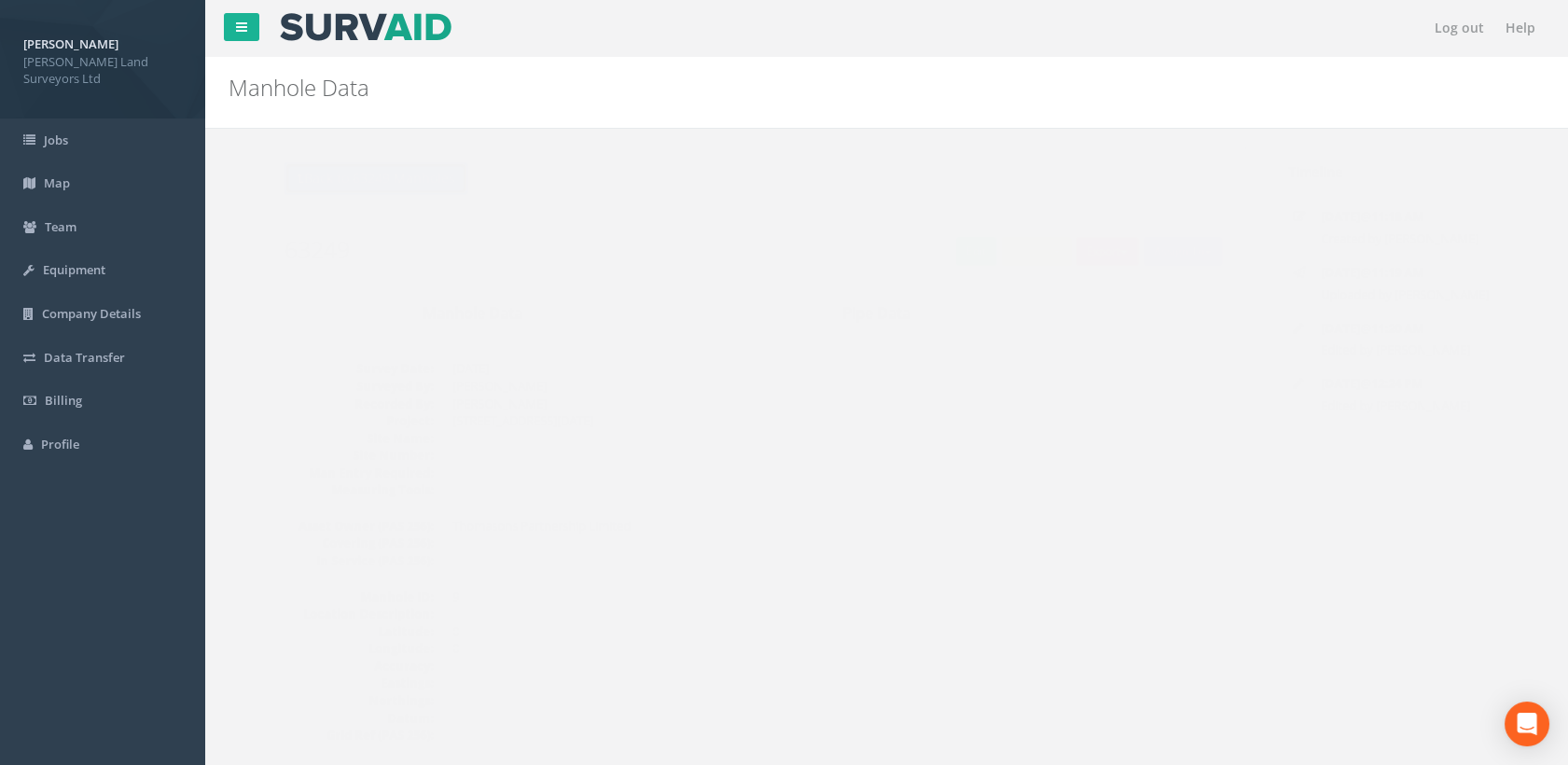
click at [373, 176] on button "Back to 63249 Manholes" at bounding box center [339, 177] width 183 height 31
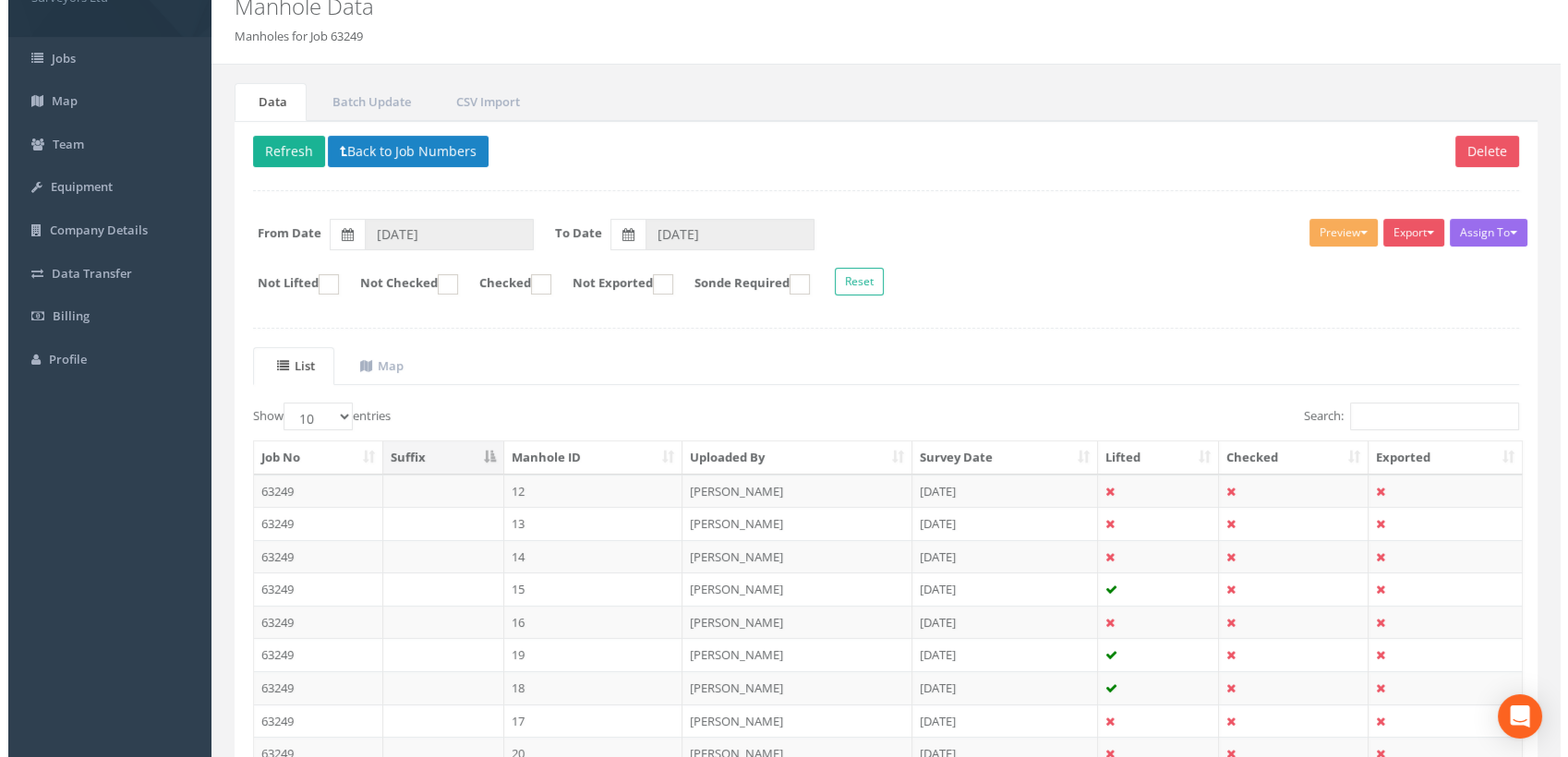
scroll to position [205, 0]
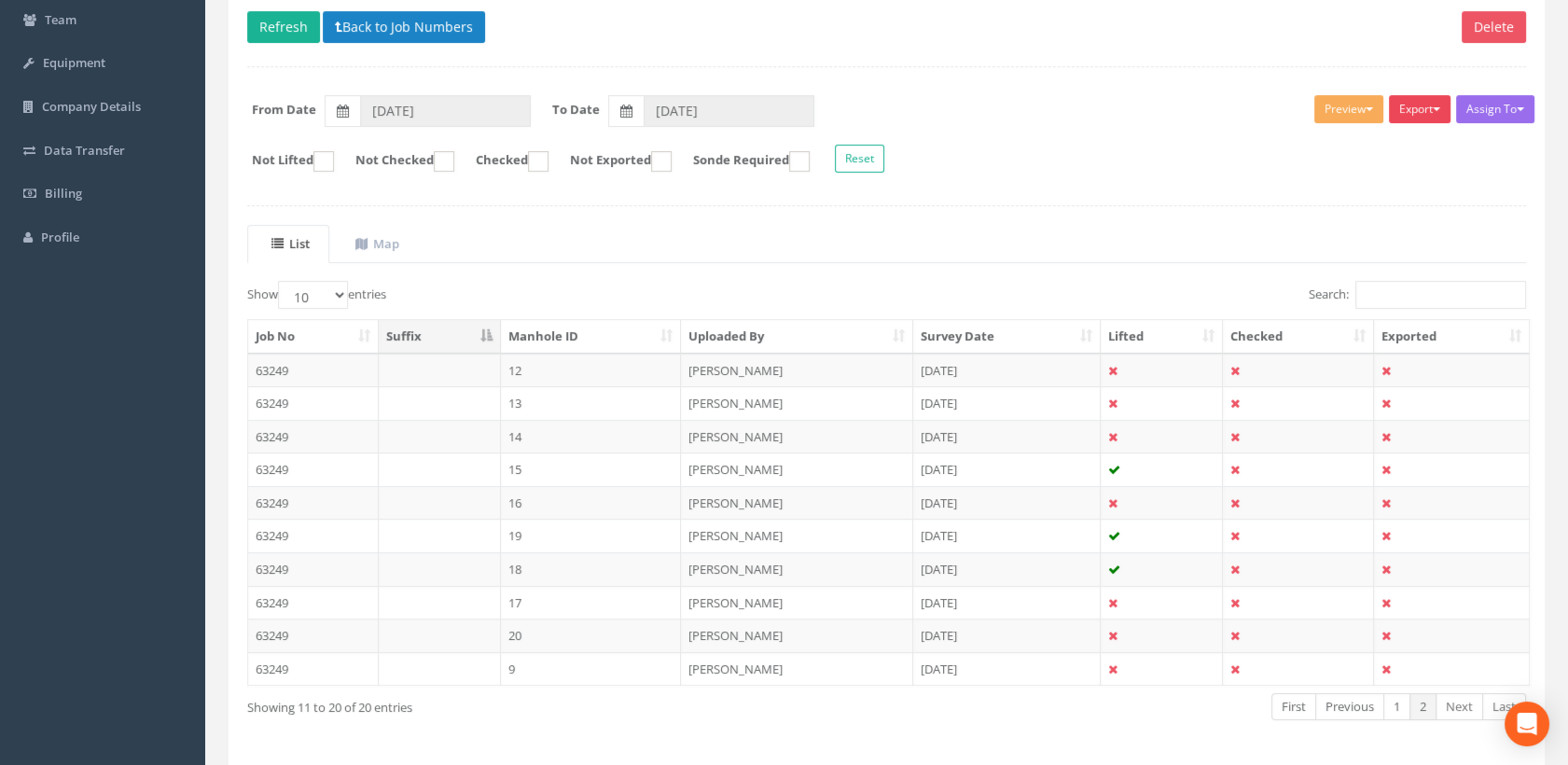
click at [1433, 111] on button "Export" at bounding box center [1419, 108] width 62 height 28
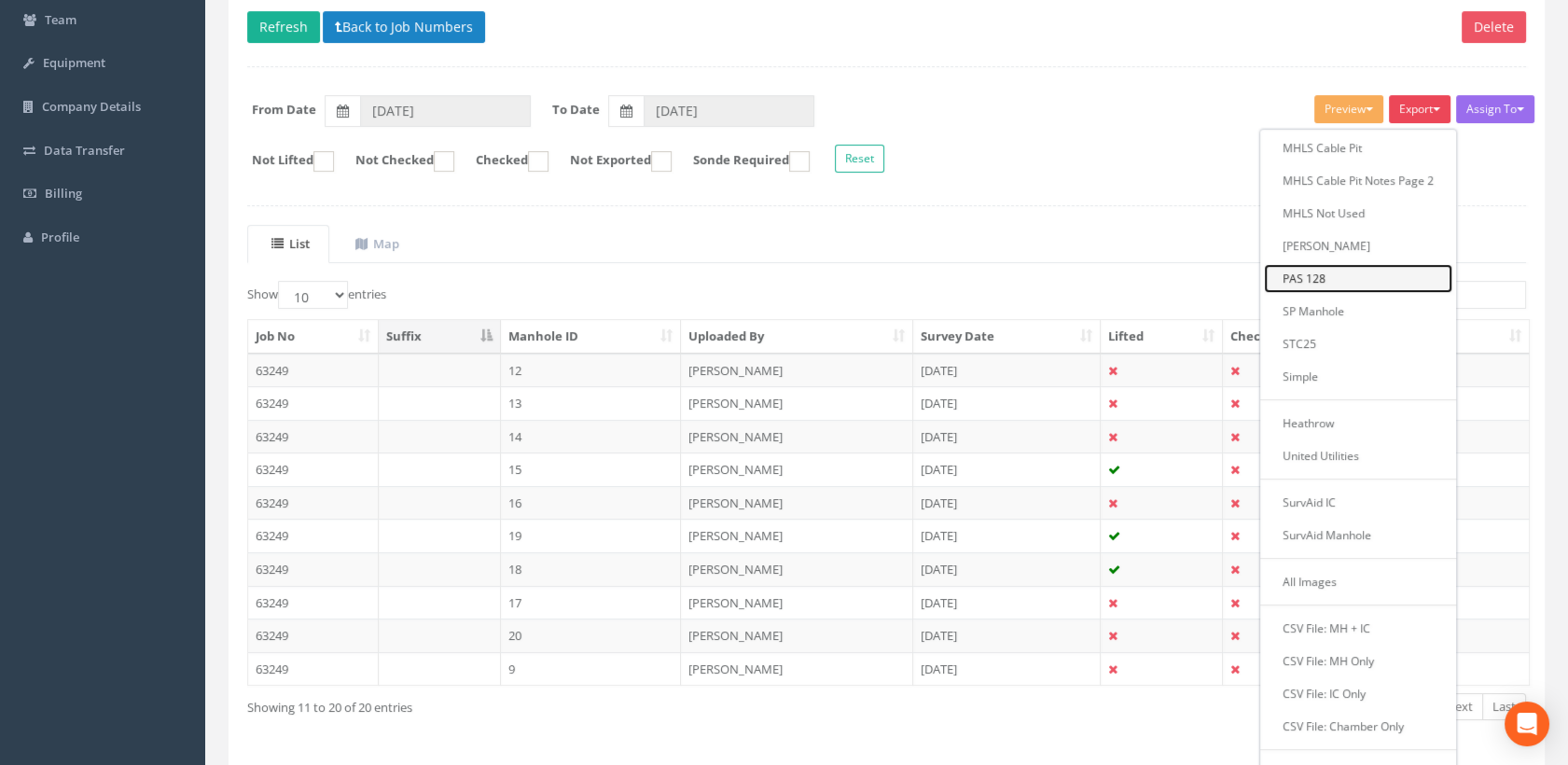
click at [1319, 272] on link "PAS 128" at bounding box center [1357, 278] width 189 height 28
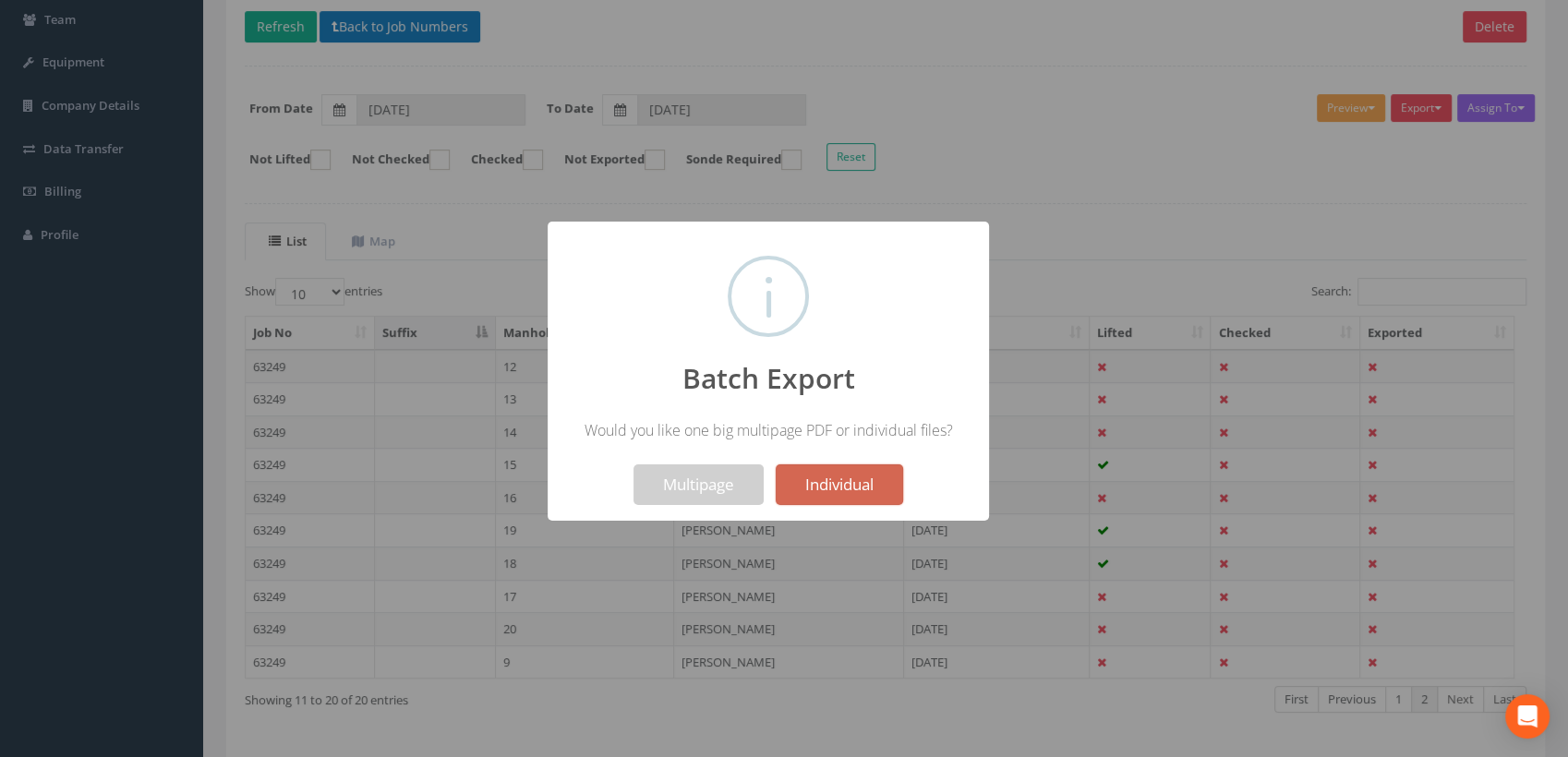
click at [820, 482] on button "Individual" at bounding box center [840, 485] width 128 height 40
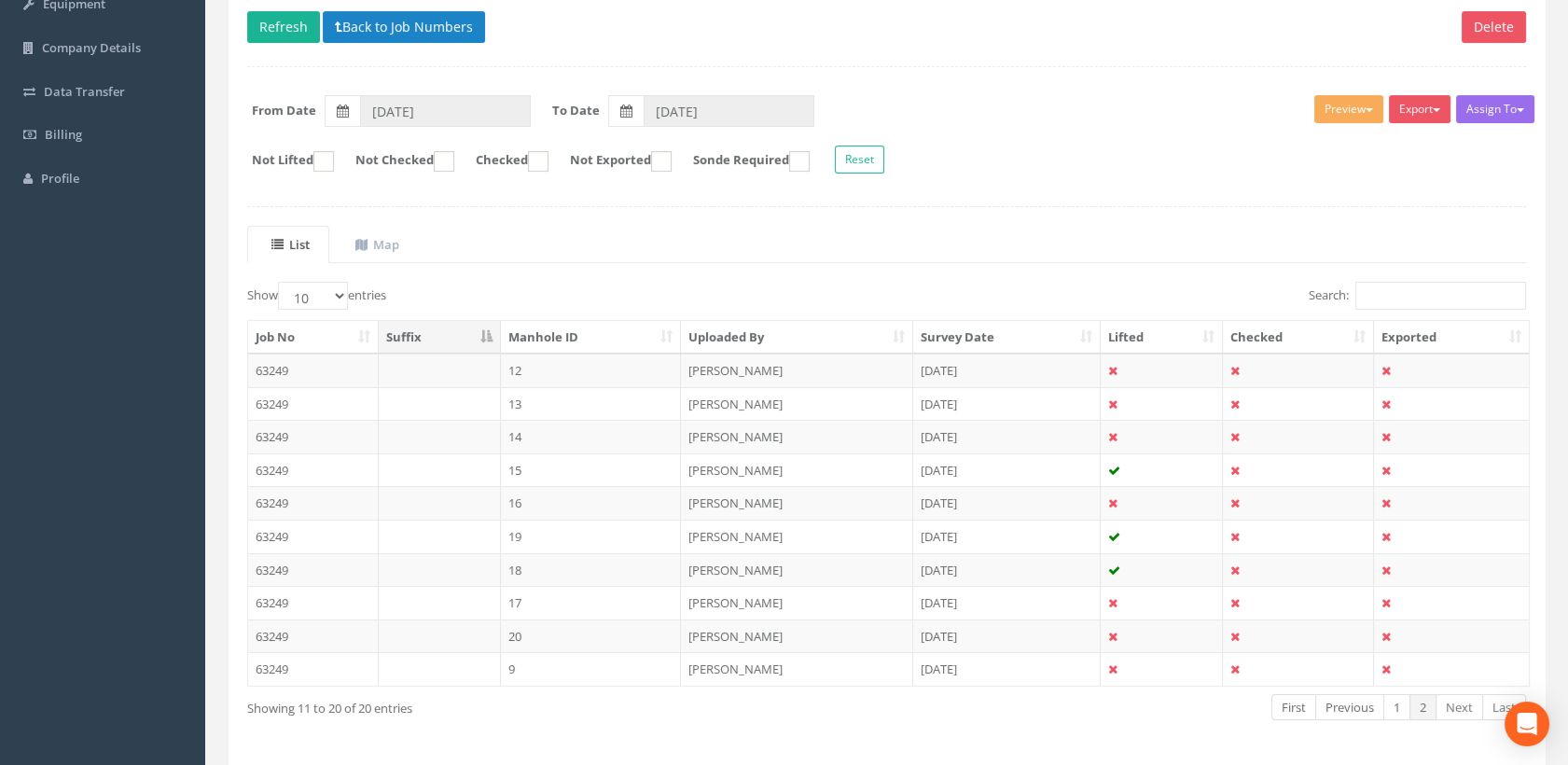
click at [1278, 183] on div "Assign To Utility Mapping No Companies Added Export MHLS Cable Pit MHLS Cable P…" at bounding box center [886, 136] width 1306 height 102
click at [1029, 237] on ul "List Map" at bounding box center [887, 245] width 1279 height 38
click at [1439, 113] on button "Export" at bounding box center [1419, 108] width 62 height 28
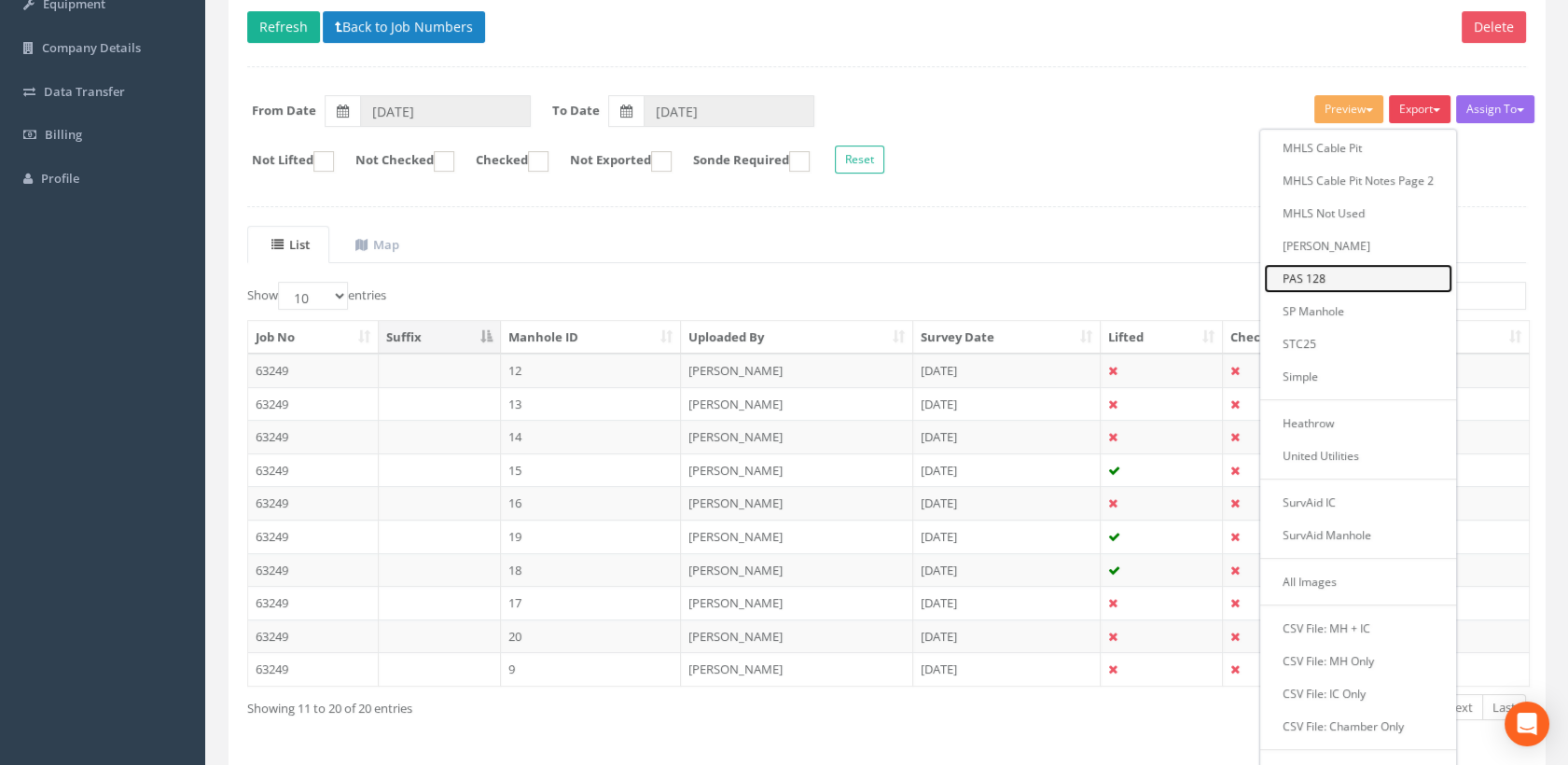
click at [1328, 271] on link "PAS 128" at bounding box center [1357, 278] width 189 height 28
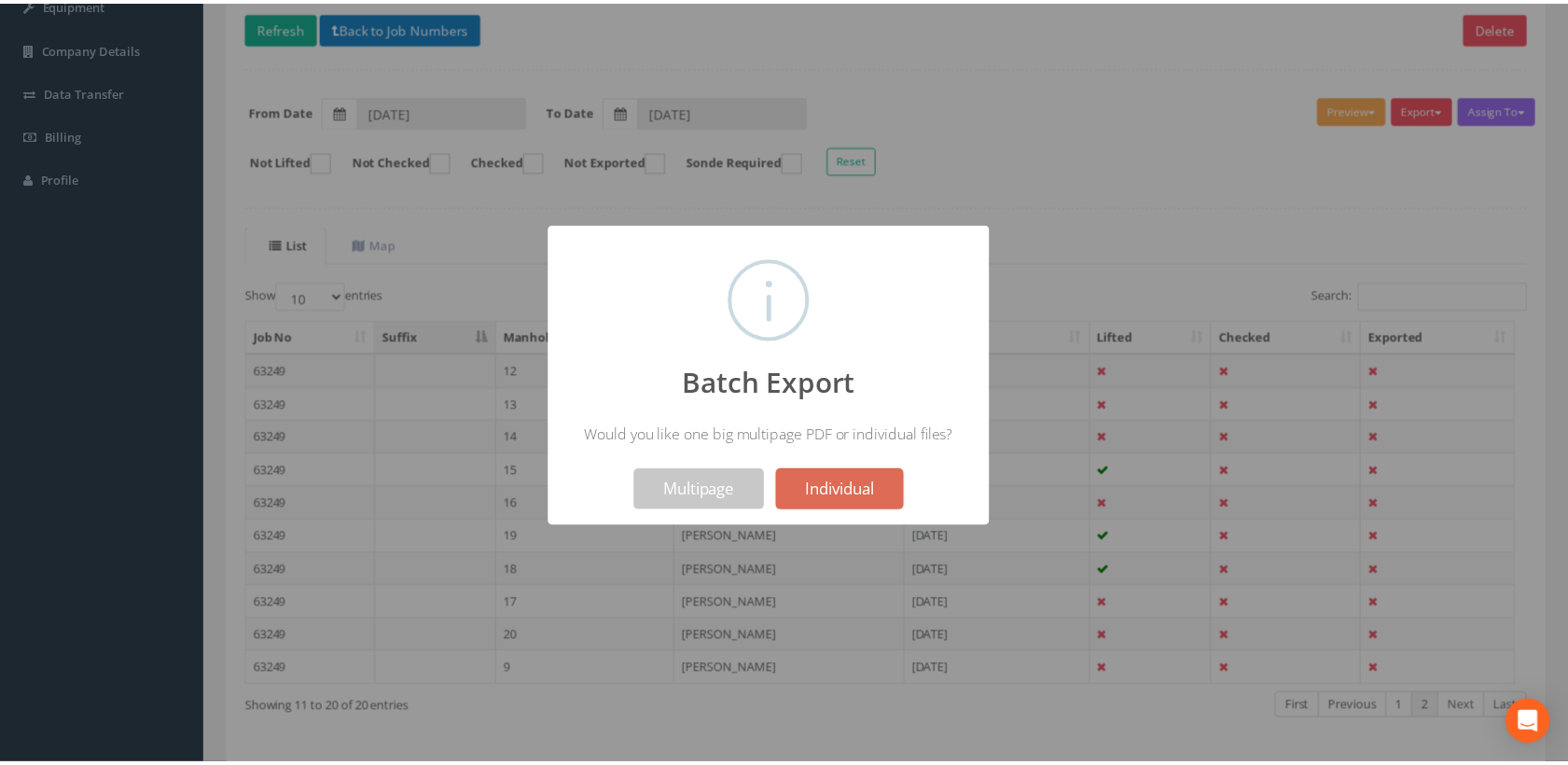
scroll to position [0, 0]
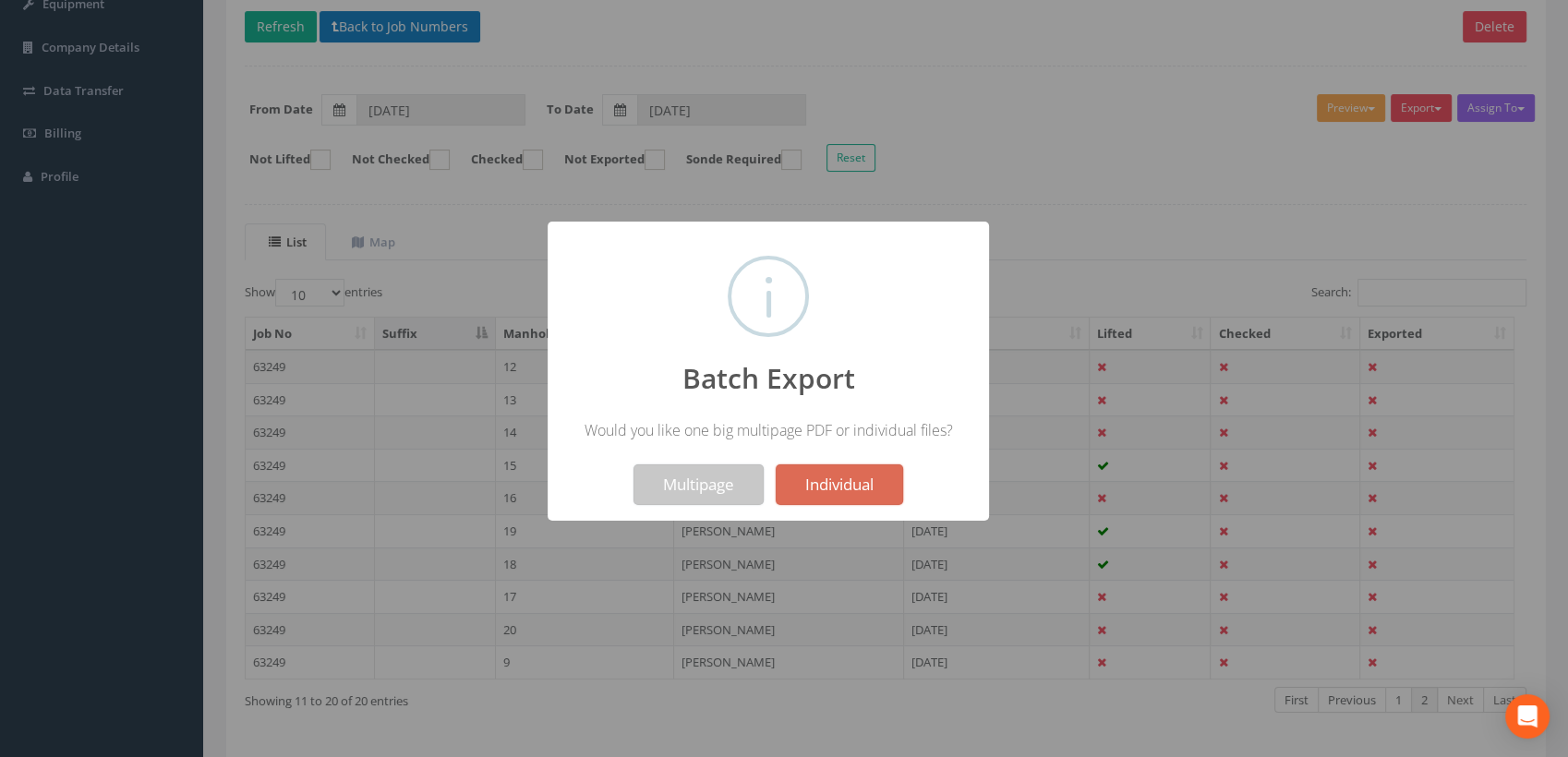
click at [706, 480] on button "Multipage" at bounding box center [698, 485] width 131 height 40
